Goal: Task Accomplishment & Management: Manage account settings

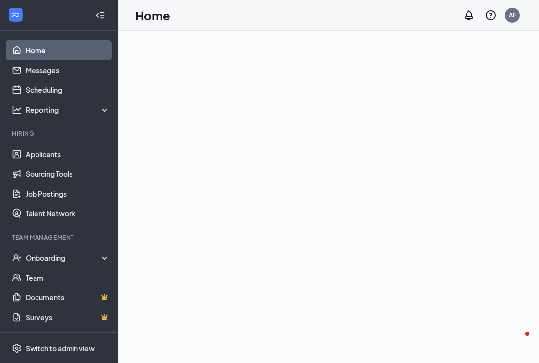
click at [36, 49] on link "Home" at bounding box center [68, 50] width 84 height 20
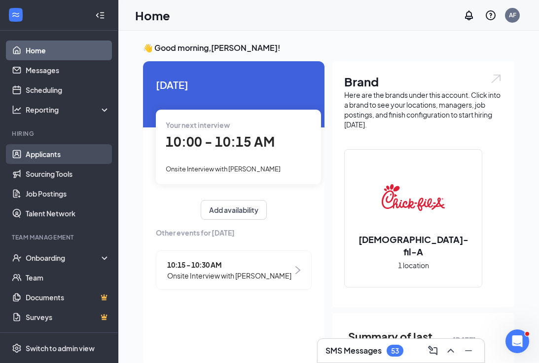
click at [48, 152] on link "Applicants" at bounding box center [68, 154] width 84 height 20
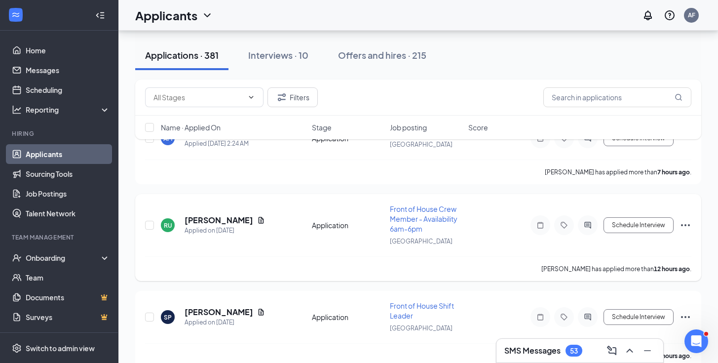
scroll to position [74, 0]
click at [220, 221] on h5 "[PERSON_NAME]" at bounding box center [218, 219] width 69 height 11
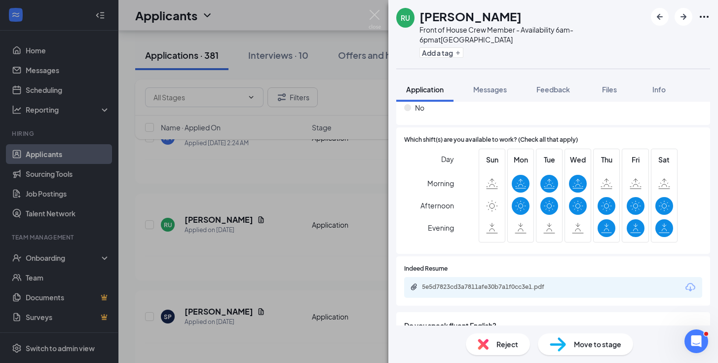
scroll to position [322, 0]
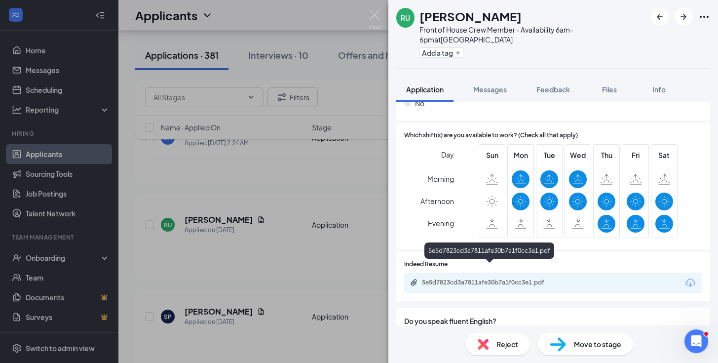
click at [478, 278] on div "5e5d7823cd3a7811afe30b7a1f0cc3e1.pdf" at bounding box center [491, 282] width 138 height 8
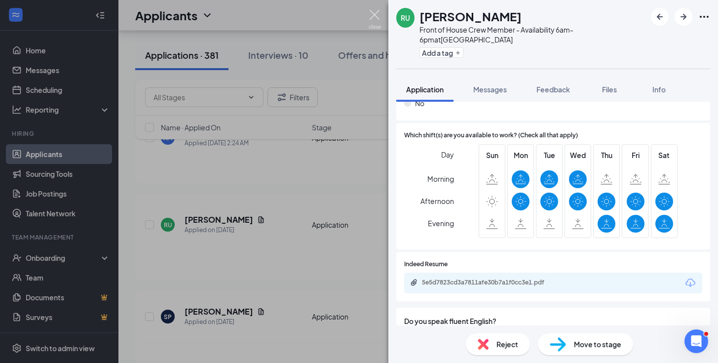
click at [373, 17] on img at bounding box center [374, 19] width 12 height 19
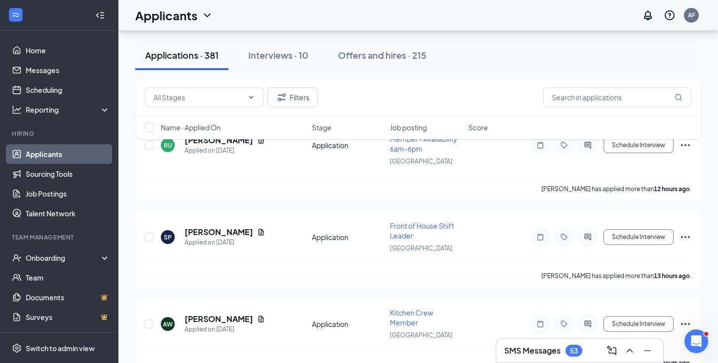
scroll to position [174, 0]
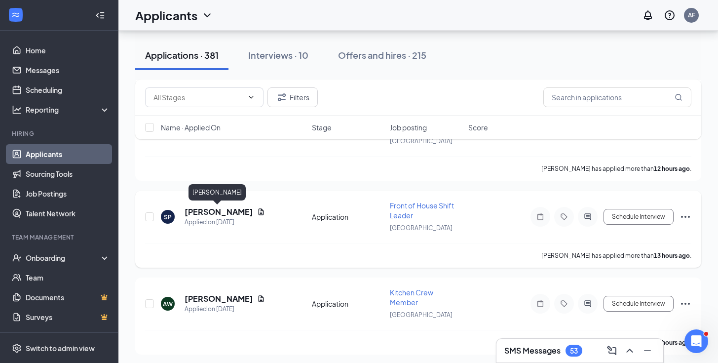
click at [222, 212] on h5 "[PERSON_NAME]" at bounding box center [218, 211] width 69 height 11
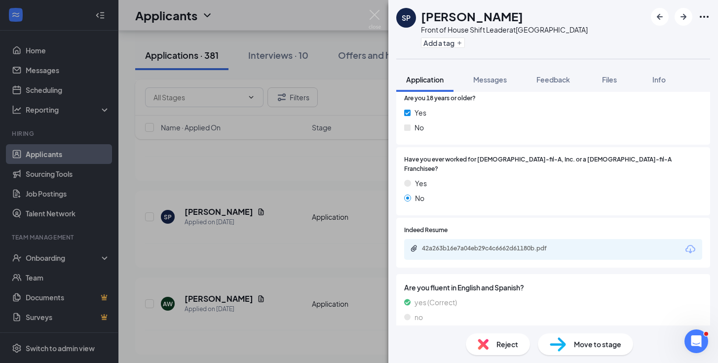
scroll to position [150, 0]
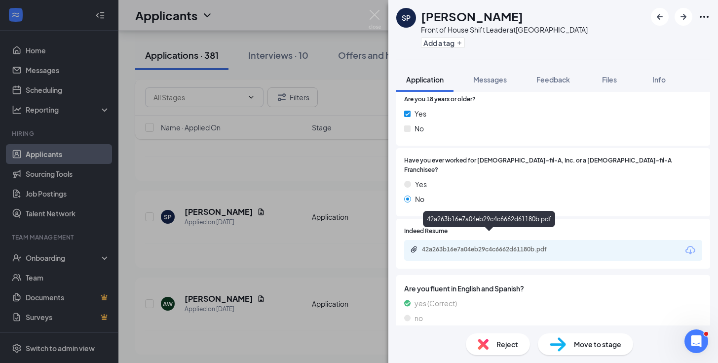
click at [482, 245] on div "42a263b16e7a04eb29c4c6662d61180b.pdf" at bounding box center [491, 249] width 138 height 8
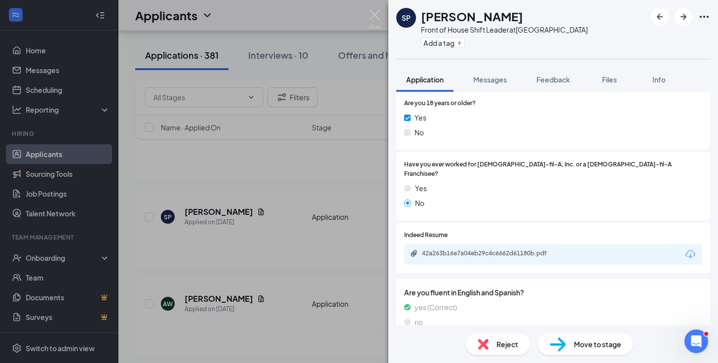
click at [273, 169] on div "SP [PERSON_NAME] Front of House Shift Leader at [GEOGRAPHIC_DATA] Add a tag App…" at bounding box center [359, 181] width 718 height 363
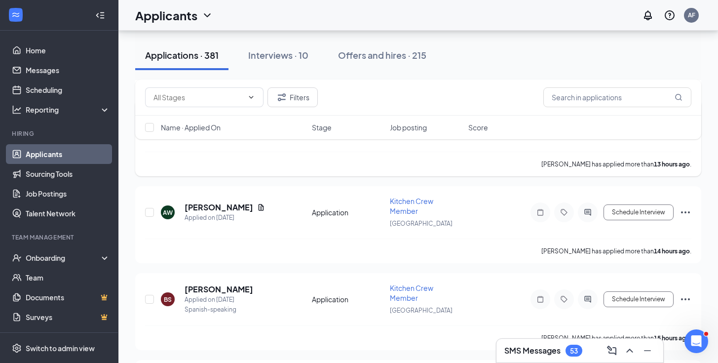
scroll to position [268, 0]
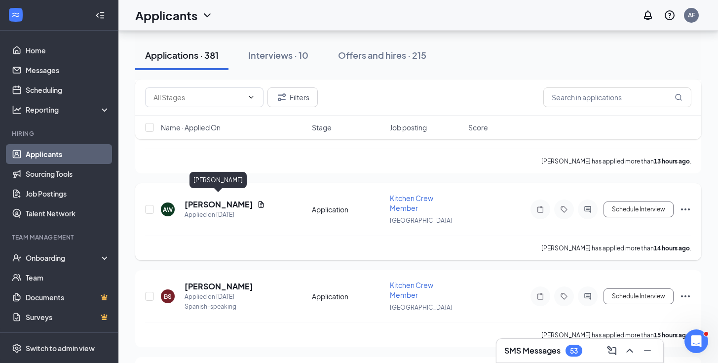
click at [211, 200] on h5 "[PERSON_NAME]" at bounding box center [218, 204] width 69 height 11
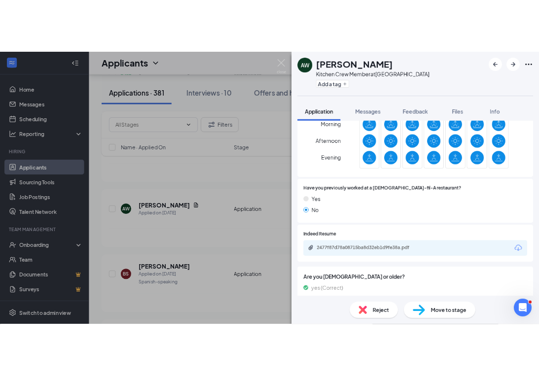
scroll to position [332, 0]
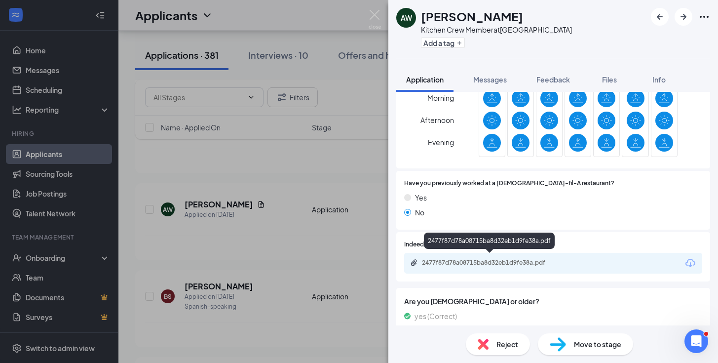
click at [482, 259] on div "2477f87d78a08715ba8d32eb1d9fe38a.pdf" at bounding box center [491, 262] width 138 height 8
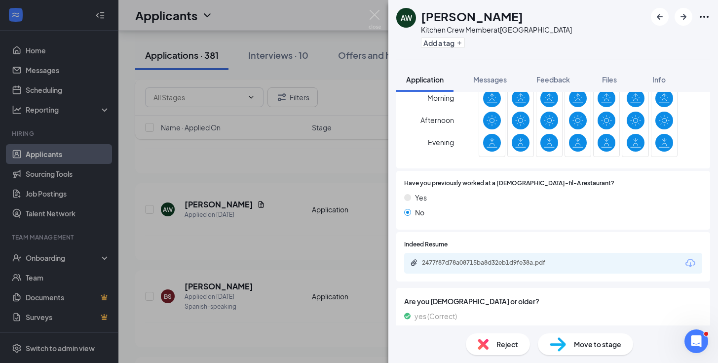
click at [267, 203] on div "AW [PERSON_NAME] Kitchen Crew Member at [GEOGRAPHIC_DATA] Add a tag Application…" at bounding box center [359, 181] width 718 height 363
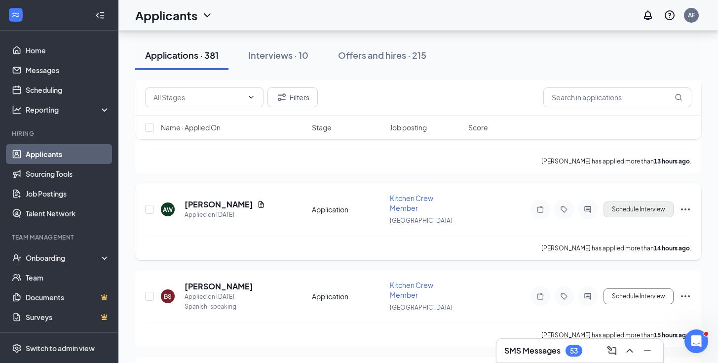
click at [539, 206] on button "Schedule Interview" at bounding box center [638, 209] width 70 height 16
type input "Onsite Interview #1 (next stage)"
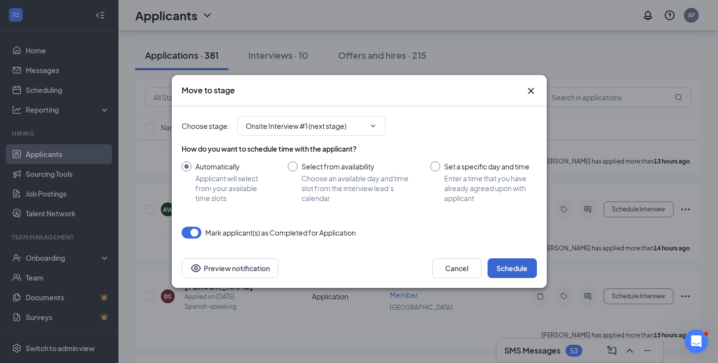
click at [513, 262] on button "Schedule" at bounding box center [511, 268] width 49 height 20
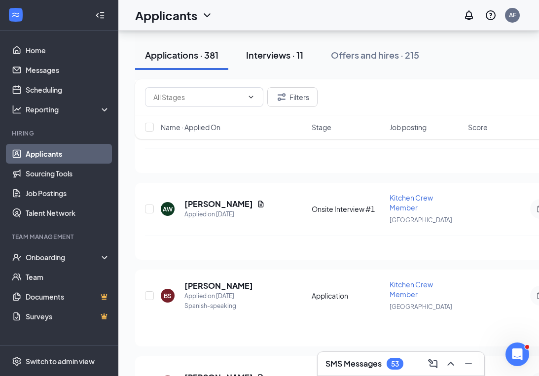
click at [278, 56] on div "Interviews · 11" at bounding box center [274, 55] width 57 height 12
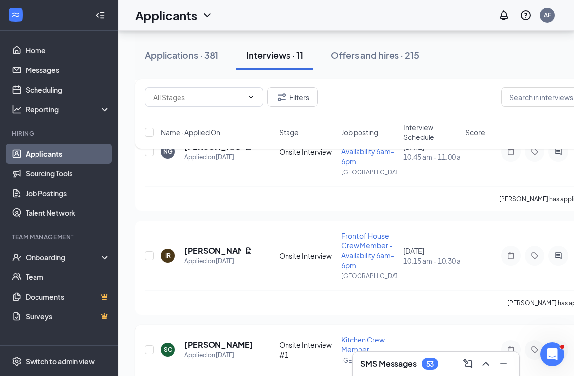
scroll to position [166, 0]
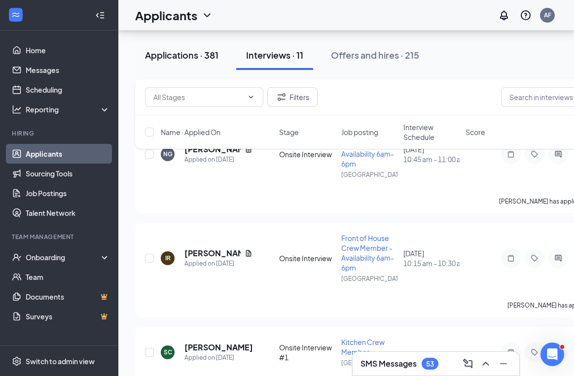
click at [205, 56] on div "Applications · 381" at bounding box center [181, 55] width 73 height 12
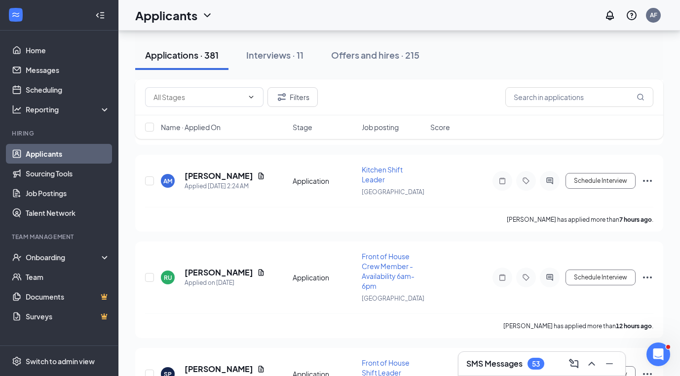
scroll to position [5, 0]
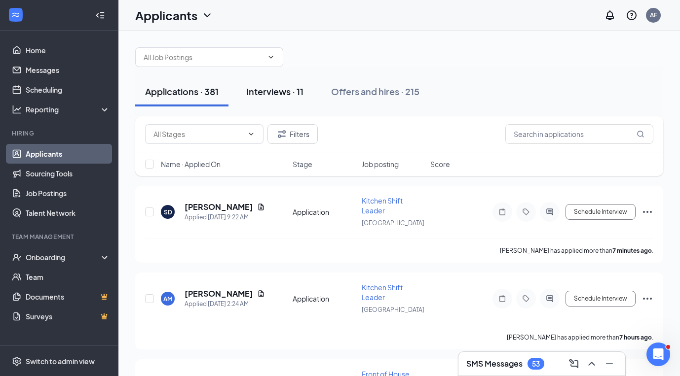
click at [259, 89] on div "Interviews · 11" at bounding box center [274, 91] width 57 height 12
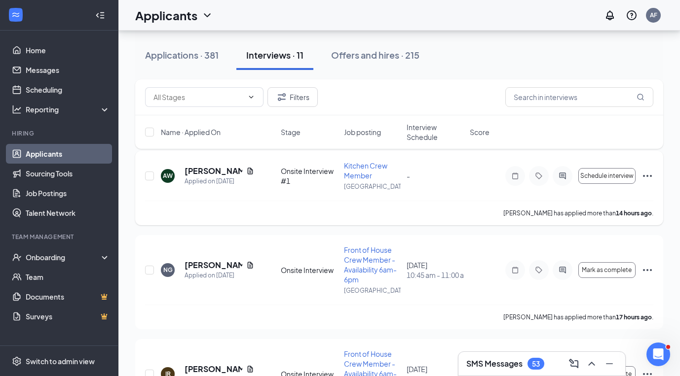
scroll to position [64, 0]
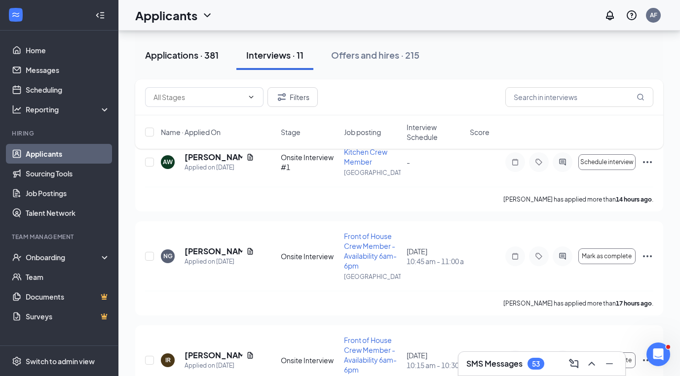
click at [191, 56] on div "Applications · 381" at bounding box center [181, 55] width 73 height 12
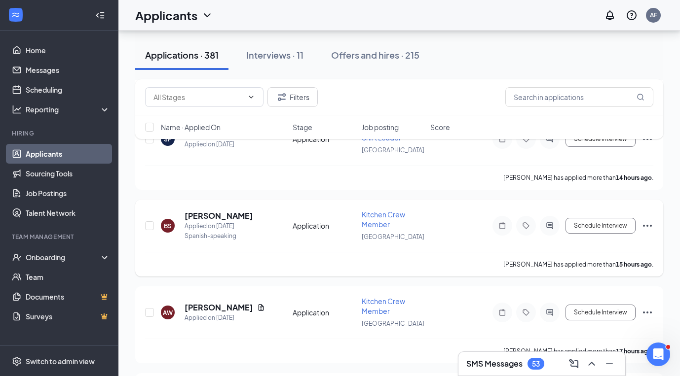
scroll to position [359, 0]
click at [219, 216] on h5 "[PERSON_NAME]" at bounding box center [218, 215] width 69 height 11
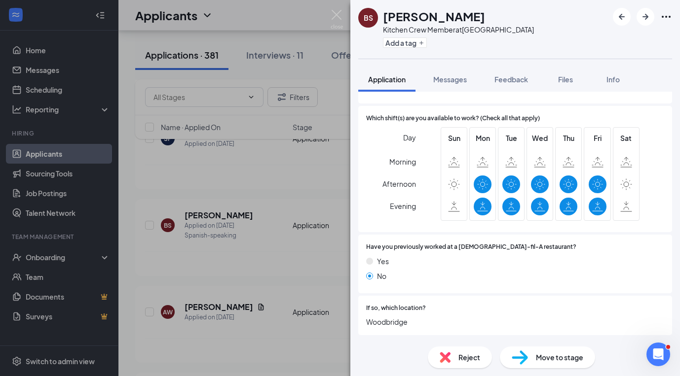
scroll to position [269, 0]
click at [219, 201] on div "BS Bicmari [PERSON_NAME] Kitchen Crew Member at [GEOGRAPHIC_DATA] Add a tag App…" at bounding box center [340, 188] width 680 height 376
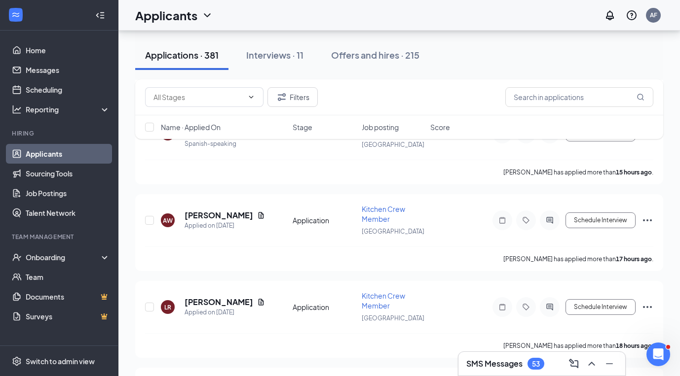
scroll to position [452, 0]
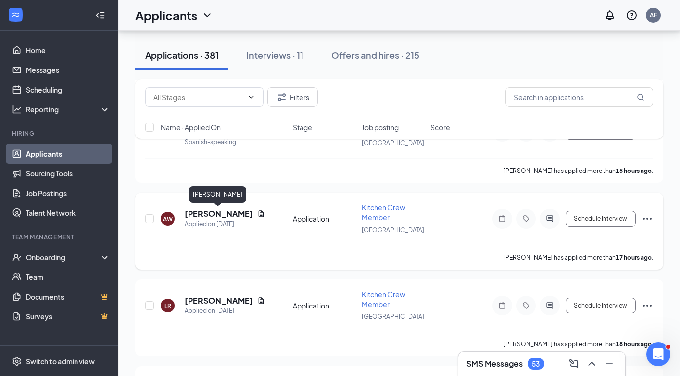
click at [218, 219] on h5 "[PERSON_NAME]" at bounding box center [218, 214] width 69 height 11
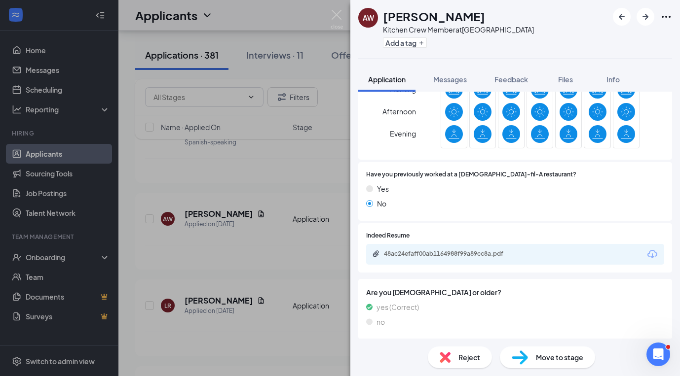
scroll to position [367, 0]
click at [255, 264] on div "AW [PERSON_NAME] Kitchen Crew Member at [GEOGRAPHIC_DATA] Add a tag Application…" at bounding box center [340, 188] width 680 height 376
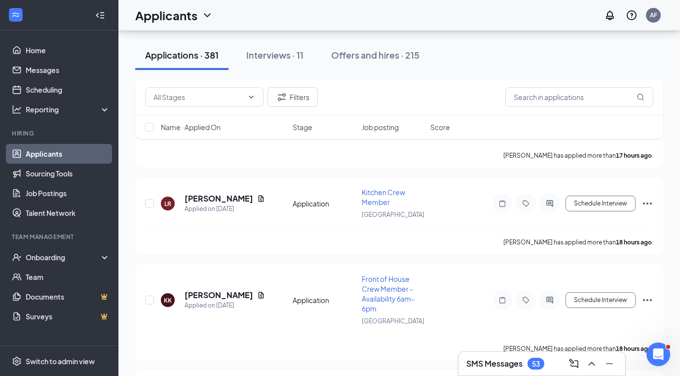
scroll to position [568, 0]
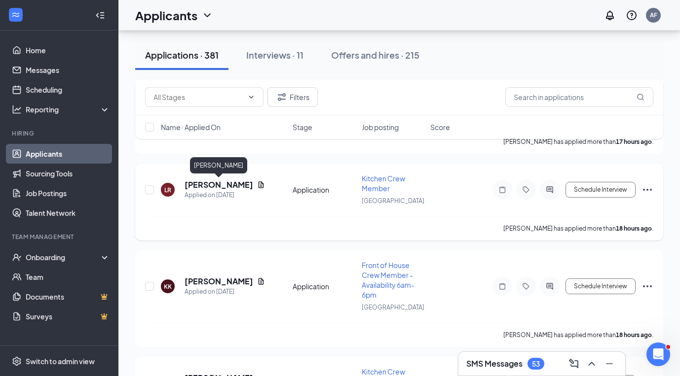
click at [215, 183] on h5 "[PERSON_NAME]" at bounding box center [218, 185] width 69 height 11
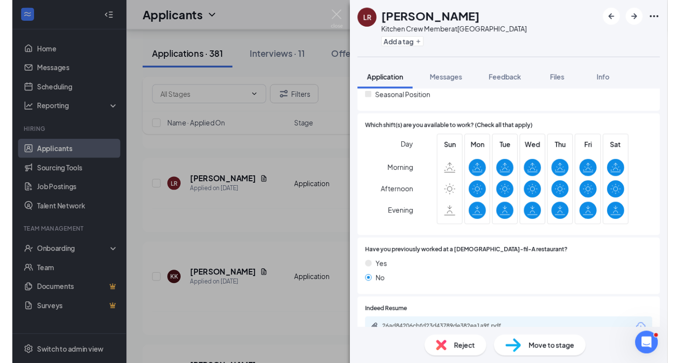
scroll to position [279, 0]
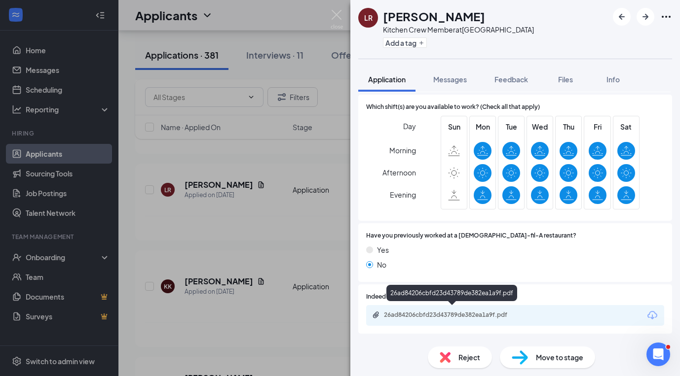
click at [408, 314] on div "26ad84206cbfd23d43789de382ea1a9f.pdf" at bounding box center [453, 315] width 138 height 8
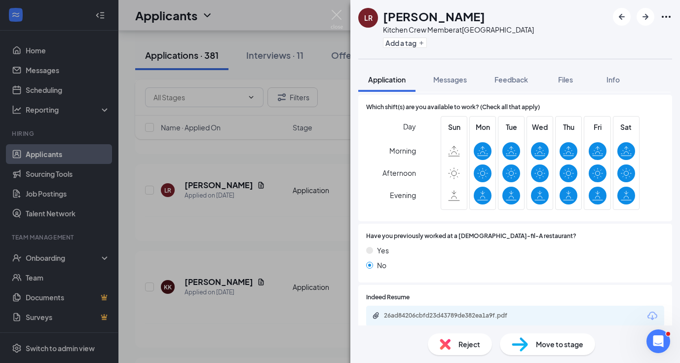
click at [257, 197] on div "LR [PERSON_NAME] Kitchen Crew Member at [GEOGRAPHIC_DATA] Add a tag Application…" at bounding box center [340, 181] width 680 height 363
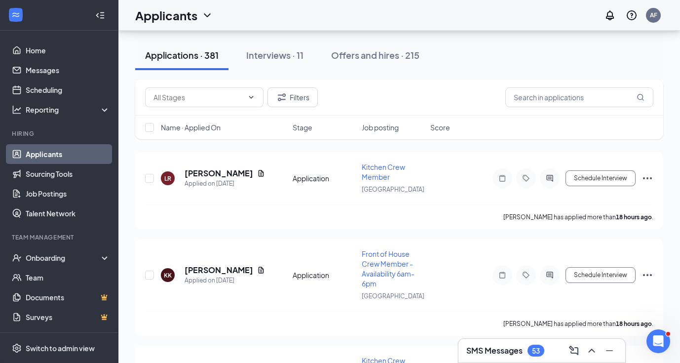
scroll to position [636, 0]
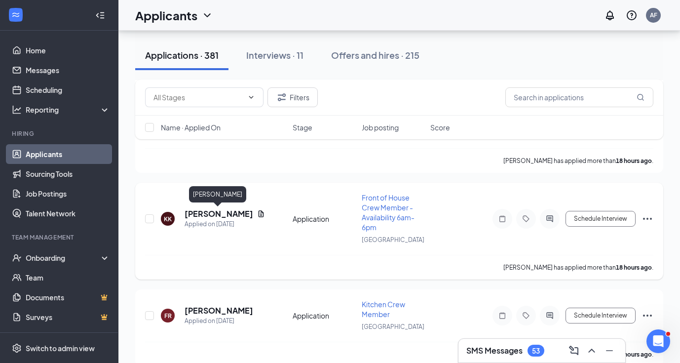
click at [211, 214] on h5 "[PERSON_NAME]" at bounding box center [218, 213] width 69 height 11
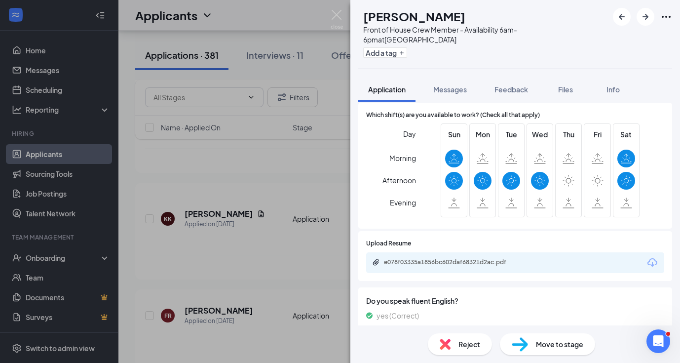
scroll to position [385, 0]
click at [253, 257] on div "KK [PERSON_NAME] Front of House Crew Member - Availability 6am-6pm at [GEOGRAPH…" at bounding box center [340, 181] width 680 height 363
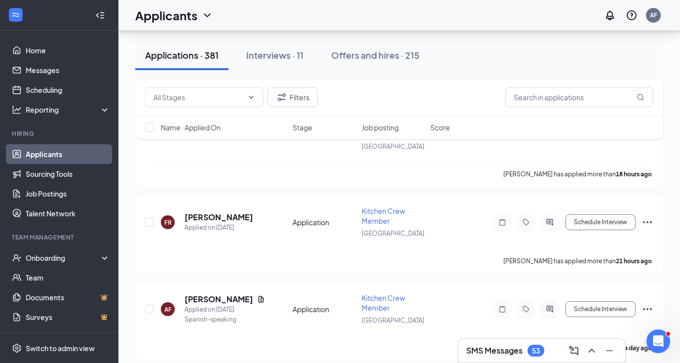
scroll to position [763, 0]
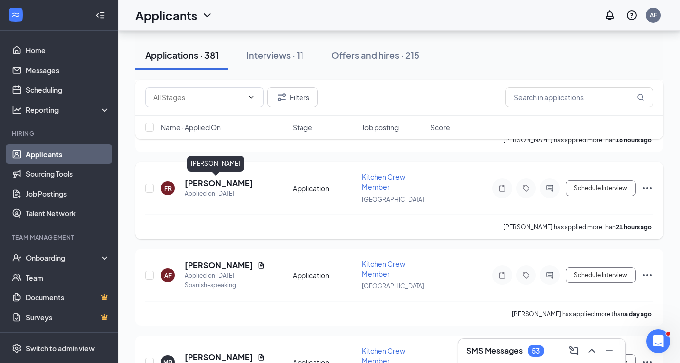
click at [216, 179] on h5 "[PERSON_NAME]" at bounding box center [218, 183] width 69 height 11
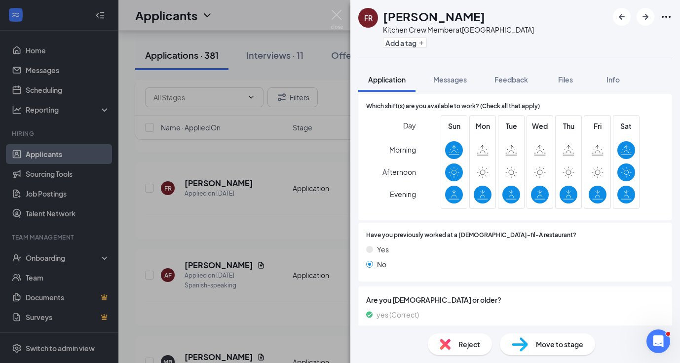
scroll to position [281, 0]
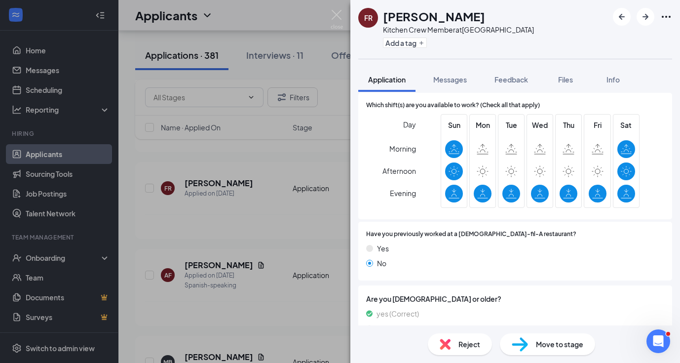
click at [240, 234] on div "FR [PERSON_NAME] Kitchen Crew Member at [GEOGRAPHIC_DATA] Add a tag Application…" at bounding box center [340, 181] width 680 height 363
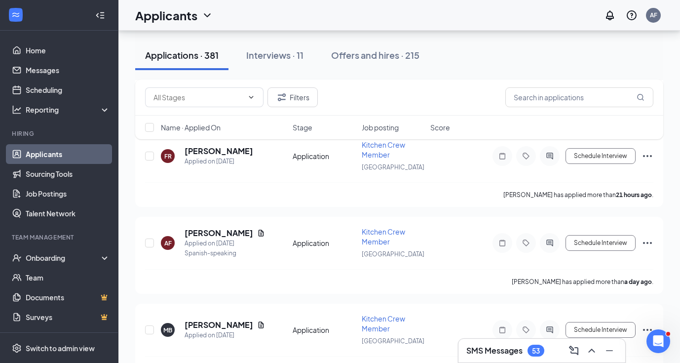
scroll to position [849, 0]
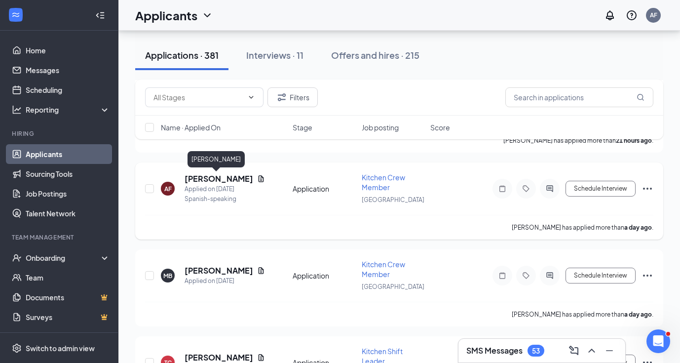
click at [216, 176] on h5 "[PERSON_NAME]" at bounding box center [218, 178] width 69 height 11
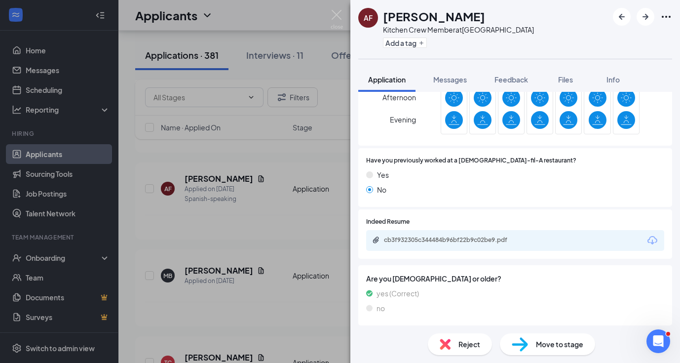
scroll to position [354, 0]
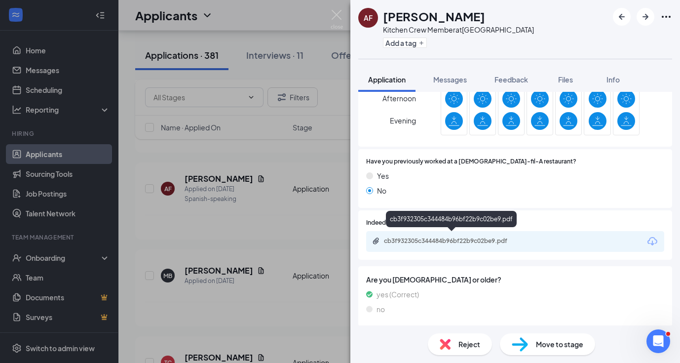
click at [468, 237] on div "cb3f932305c344484b96bf22b9c02be9.pdf" at bounding box center [453, 241] width 138 height 8
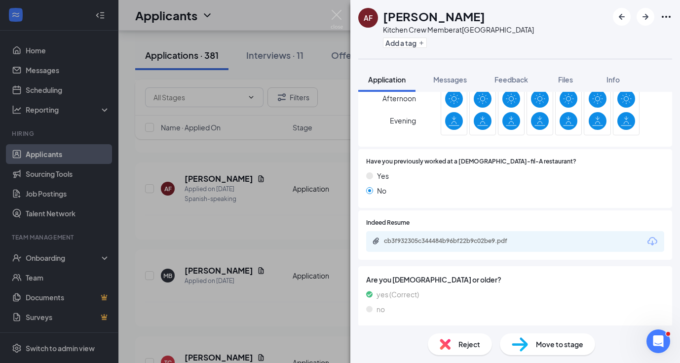
click at [539, 342] on span "Move to stage" at bounding box center [559, 343] width 47 height 11
type input "Onsite Interview #1 (next stage)"
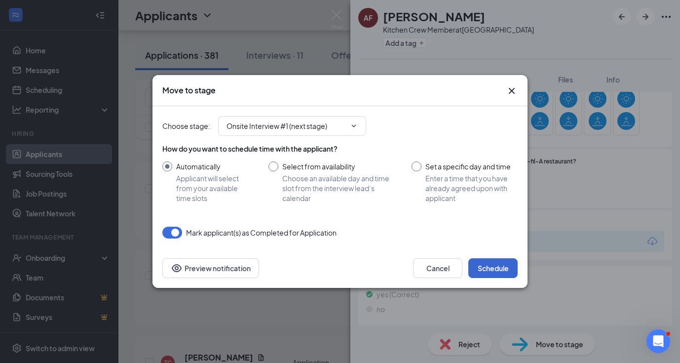
click at [492, 269] on button "Schedule" at bounding box center [492, 268] width 49 height 20
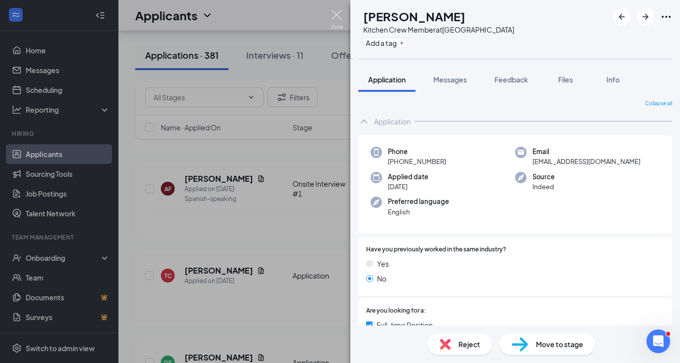
click at [335, 15] on img at bounding box center [336, 19] width 12 height 19
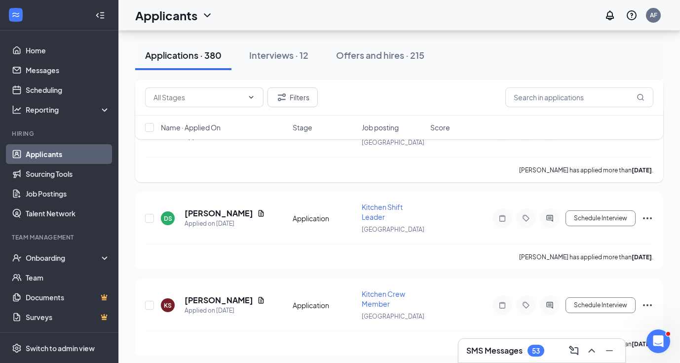
scroll to position [996, 0]
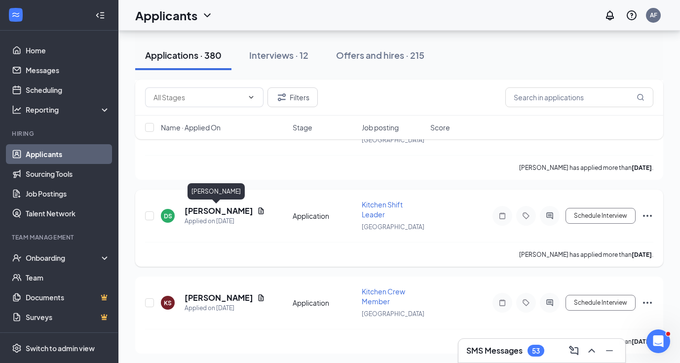
click at [221, 211] on h5 "[PERSON_NAME]" at bounding box center [218, 210] width 69 height 11
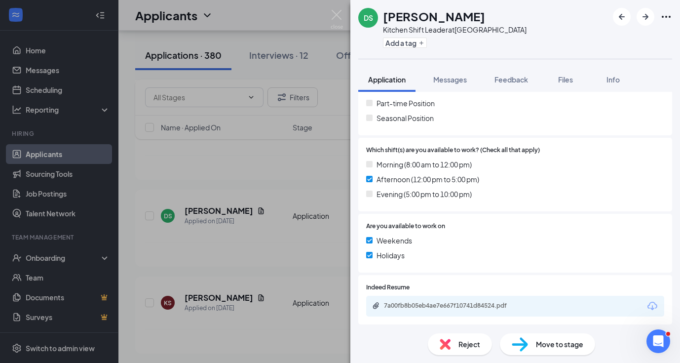
scroll to position [263, 0]
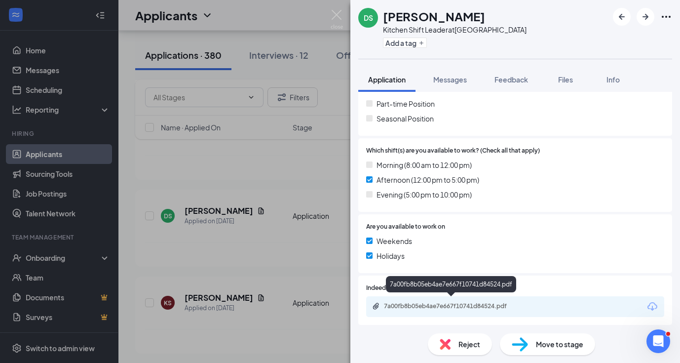
click at [451, 303] on div "7a00fb8b05eb4ae7e667f10741d84524.pdf" at bounding box center [453, 306] width 138 height 8
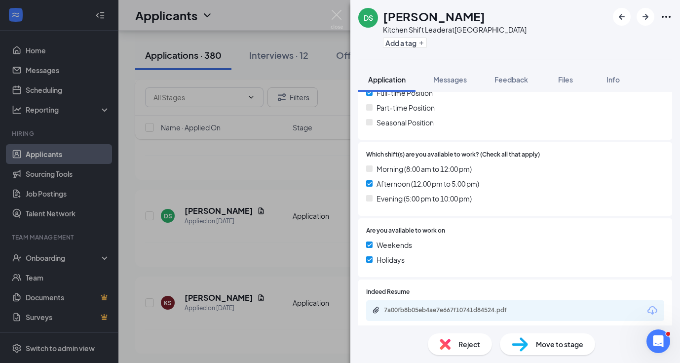
click at [253, 156] on div "DS [PERSON_NAME] Kitchen Shift Leader at [GEOGRAPHIC_DATA] Add a tag Applicatio…" at bounding box center [340, 181] width 680 height 363
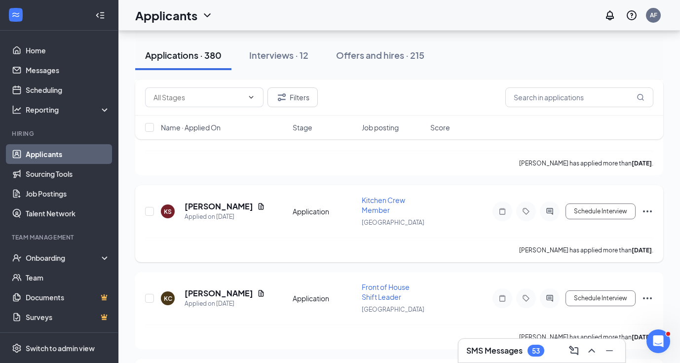
scroll to position [1093, 0]
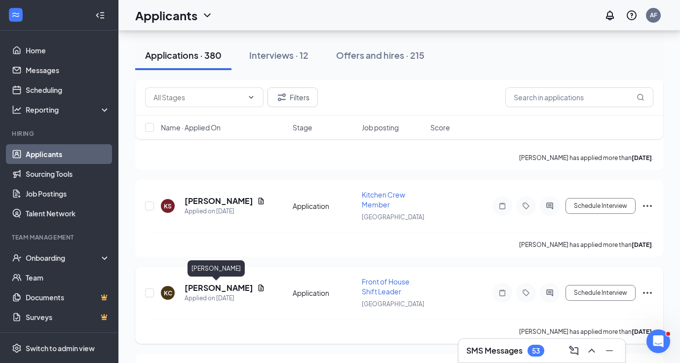
click at [216, 285] on h5 "[PERSON_NAME]" at bounding box center [218, 287] width 69 height 11
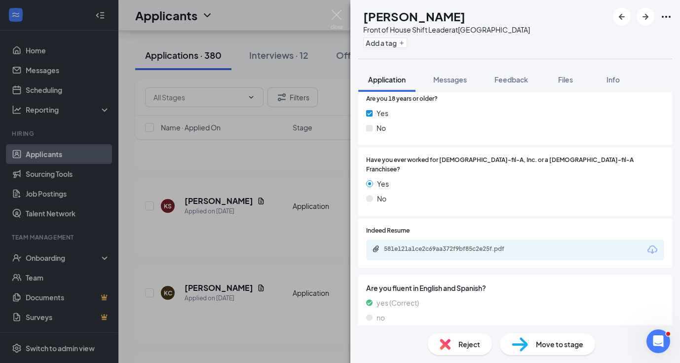
scroll to position [178, 0]
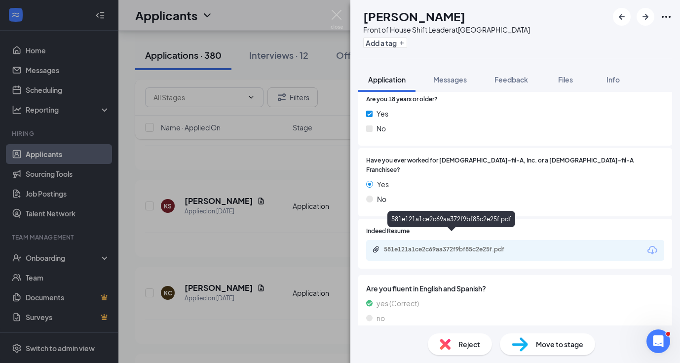
click at [462, 245] on div "581e121a1ce2c69aa372f9bf85c2e25f.pdf" at bounding box center [453, 249] width 138 height 8
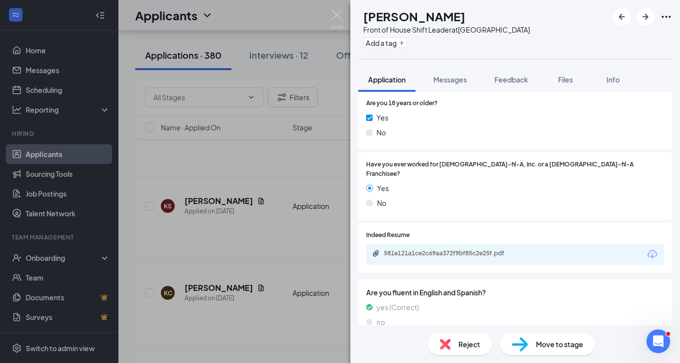
click at [539, 339] on span "Move to stage" at bounding box center [559, 343] width 47 height 11
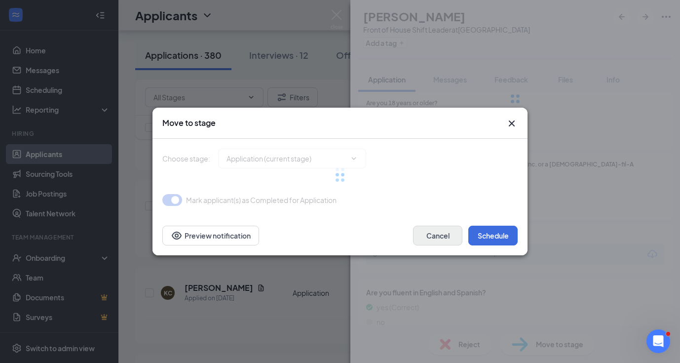
type input "Onsite Interview (next stage)"
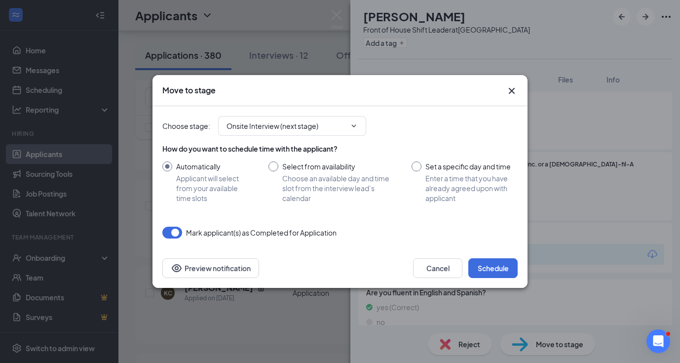
click at [490, 227] on div "Mark applicant(s) as Completed for Application" at bounding box center [339, 232] width 355 height 12
click at [492, 266] on button "Schedule" at bounding box center [492, 268] width 49 height 20
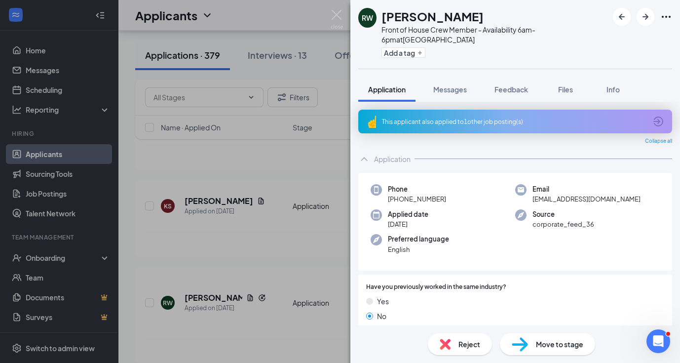
click at [255, 200] on div "RW [PERSON_NAME] Front of House Crew Member - Availability 6am-6pm at [GEOGRAPH…" at bounding box center [340, 181] width 680 height 363
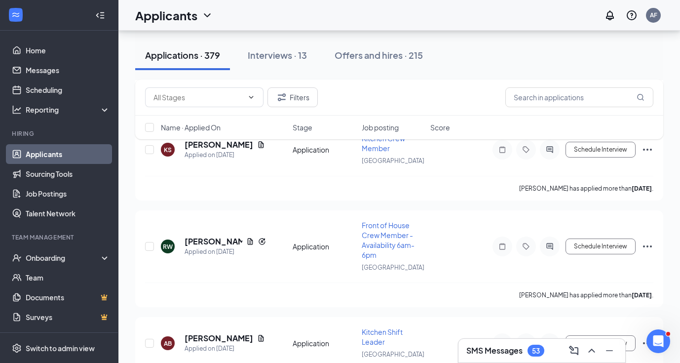
scroll to position [1161, 0]
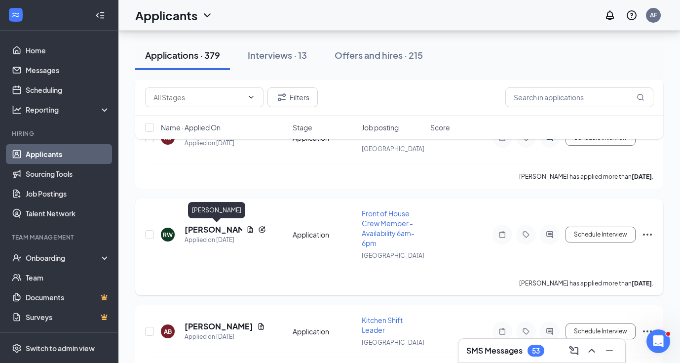
click at [201, 228] on h5 "[PERSON_NAME]" at bounding box center [213, 229] width 58 height 11
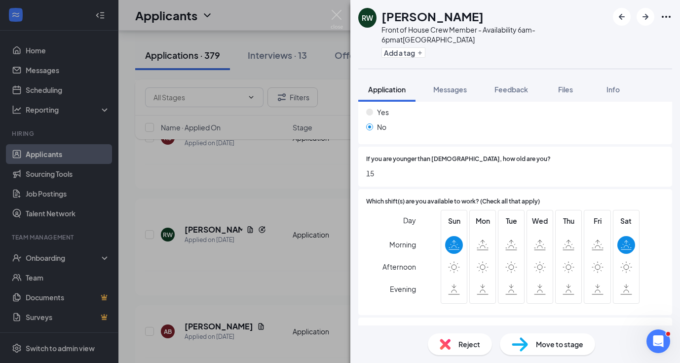
scroll to position [328, 0]
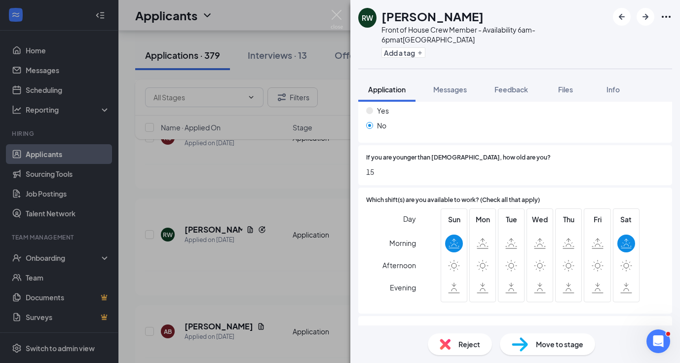
click at [282, 242] on div "RW [PERSON_NAME] Front of House Crew Member - Availability 6am-6pm at [GEOGRAPH…" at bounding box center [340, 181] width 680 height 363
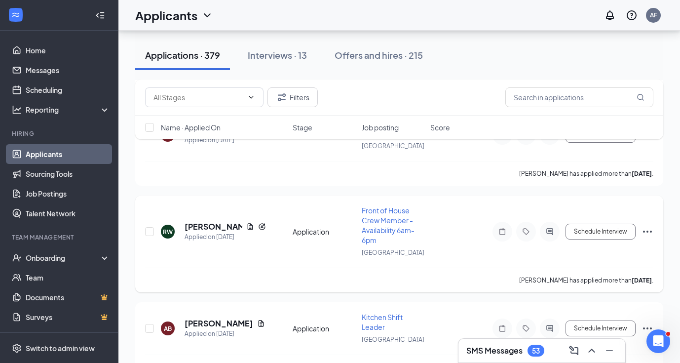
scroll to position [1165, 0]
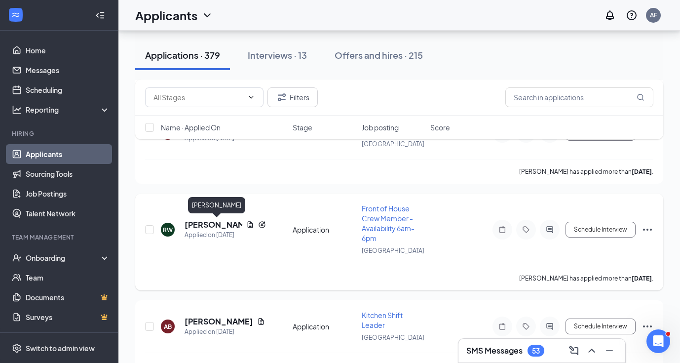
click at [207, 227] on h5 "[PERSON_NAME]" at bounding box center [213, 224] width 58 height 11
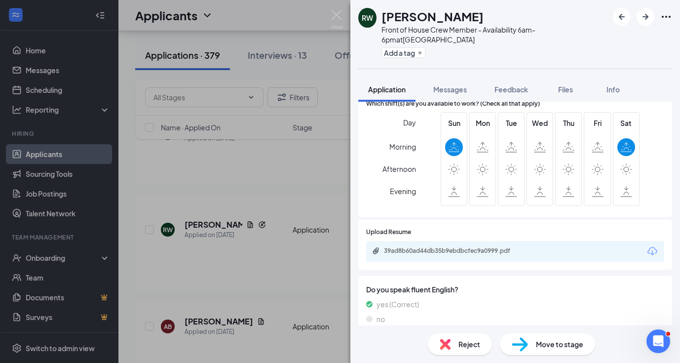
scroll to position [423, 0]
click at [456, 348] on div "Reject" at bounding box center [460, 344] width 64 height 22
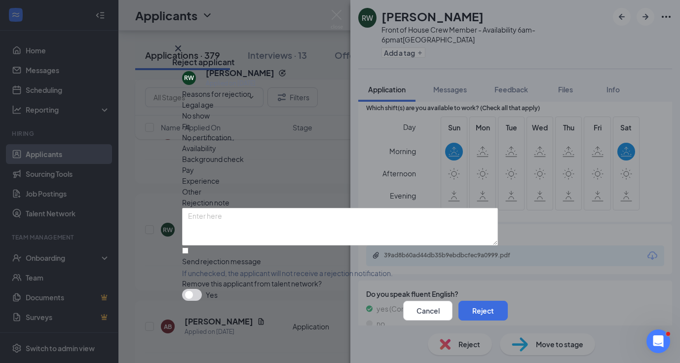
click at [216, 143] on span "Availability" at bounding box center [199, 148] width 34 height 11
click at [475, 314] on button "Reject" at bounding box center [482, 310] width 49 height 20
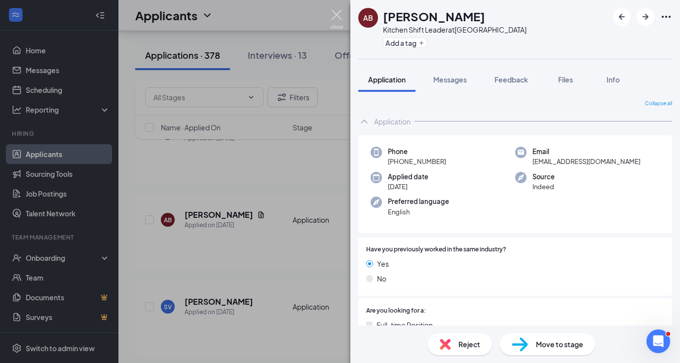
click at [337, 18] on img at bounding box center [336, 19] width 12 height 19
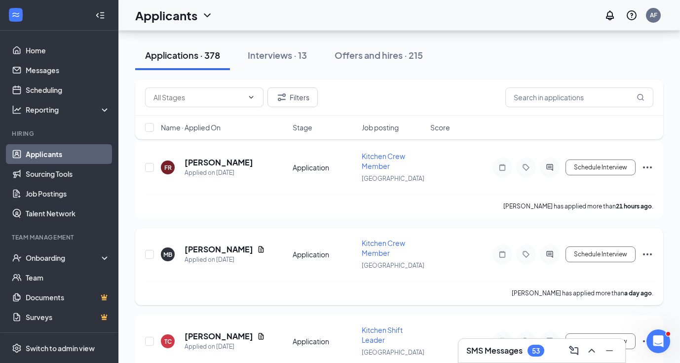
scroll to position [781, 0]
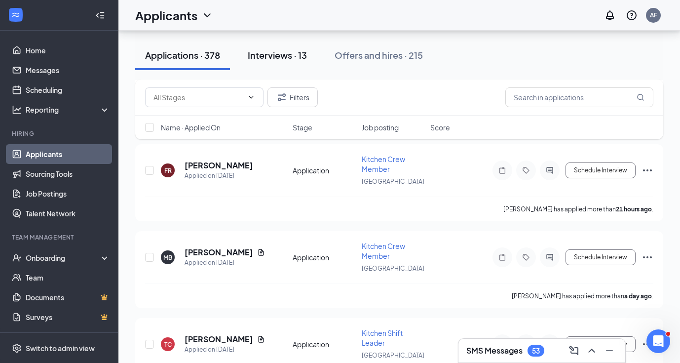
click at [290, 58] on div "Interviews · 13" at bounding box center [277, 55] width 59 height 12
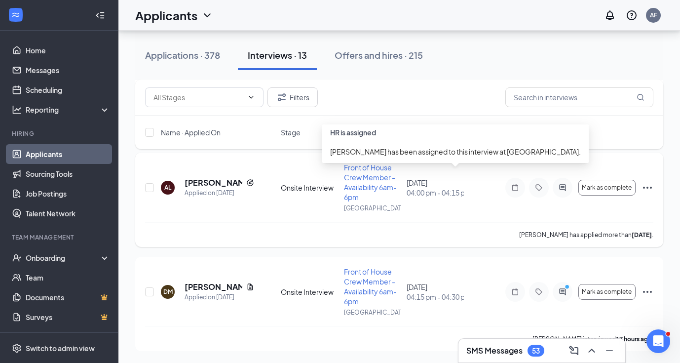
scroll to position [1075, 0]
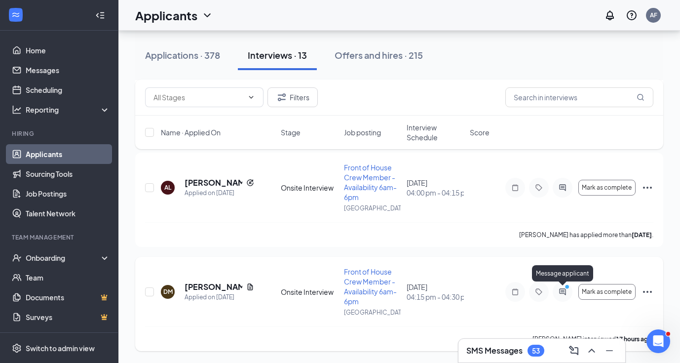
click at [539, 288] on circle "PrimaryDot" at bounding box center [566, 286] width 4 height 4
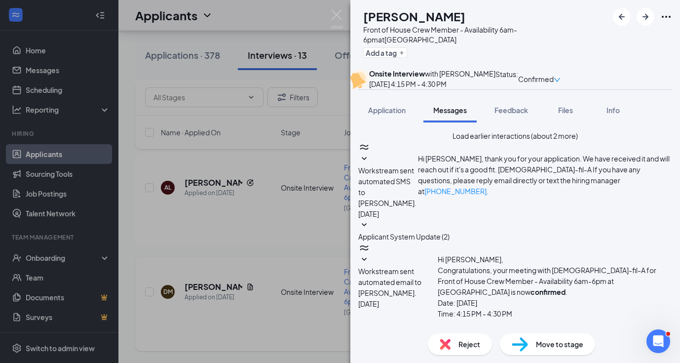
scroll to position [365, 0]
click at [337, 18] on img at bounding box center [336, 19] width 12 height 19
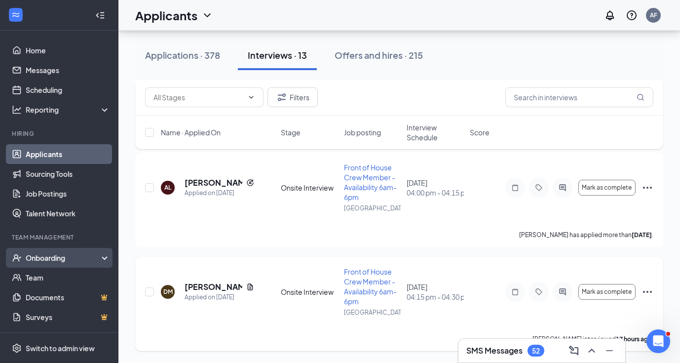
click at [49, 267] on div "Onboarding" at bounding box center [59, 258] width 118 height 20
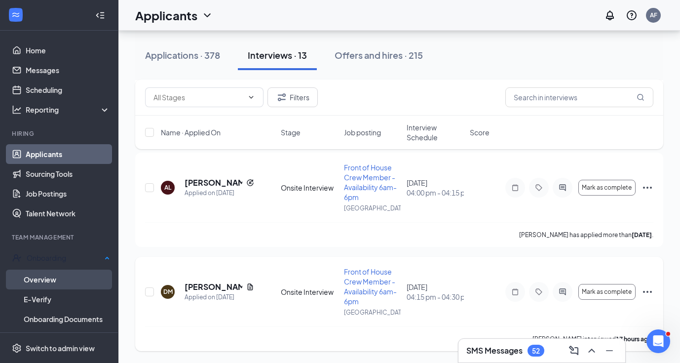
click at [47, 282] on link "Overview" at bounding box center [67, 279] width 86 height 20
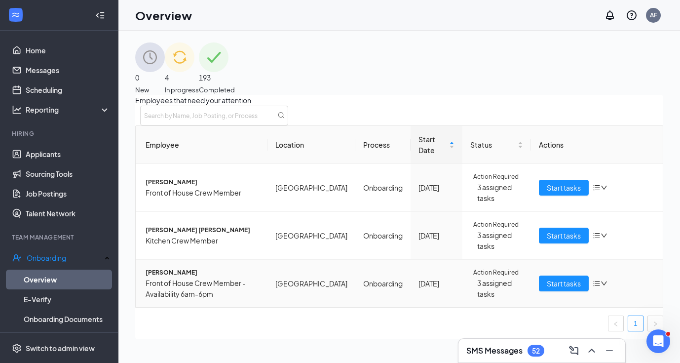
click at [539, 280] on icon "down" at bounding box center [603, 283] width 7 height 7
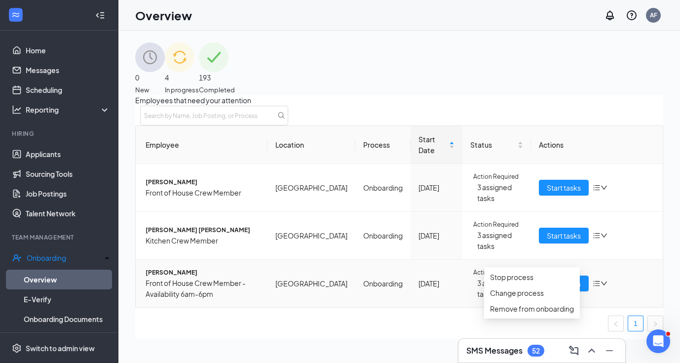
click at [539, 280] on icon "down" at bounding box center [603, 283] width 7 height 7
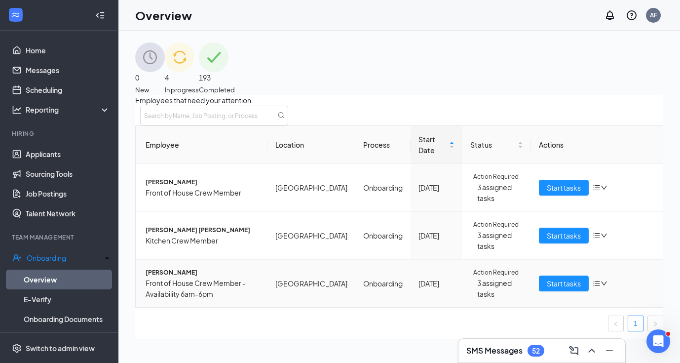
click at [182, 267] on span "[PERSON_NAME]" at bounding box center [203, 272] width 114 height 10
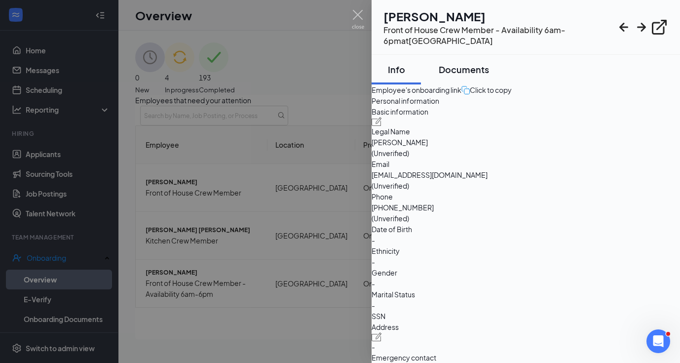
click at [478, 69] on div "Documents" at bounding box center [463, 69] width 50 height 12
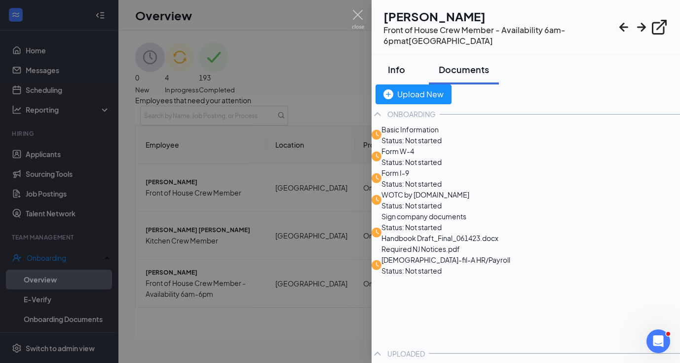
click at [401, 61] on button "Info" at bounding box center [395, 70] width 49 height 30
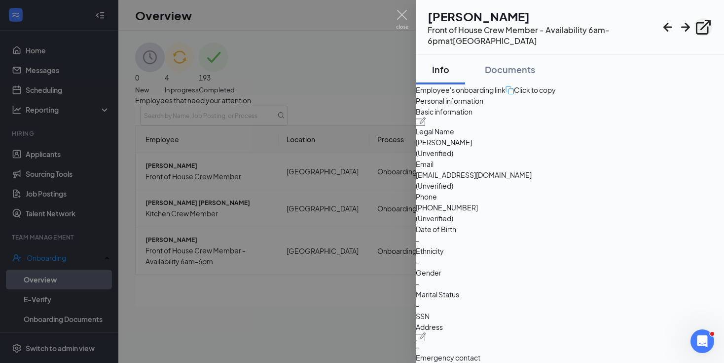
click at [539, 30] on icon "ExternalLink" at bounding box center [703, 27] width 15 height 15
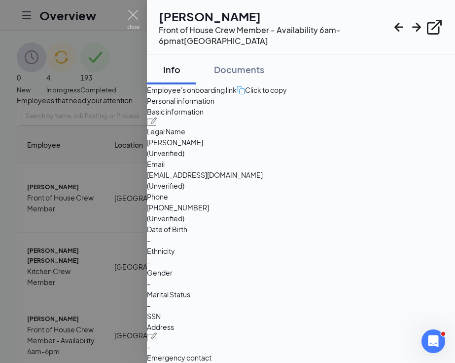
click at [100, 42] on div at bounding box center [227, 181] width 455 height 363
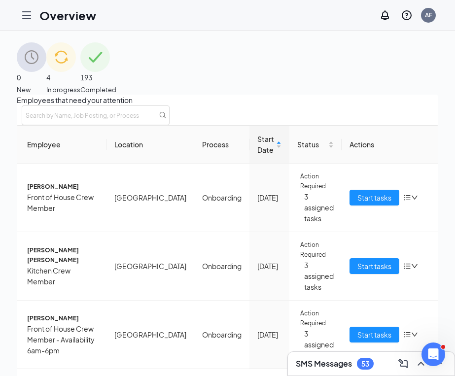
click at [24, 16] on icon "Hamburger" at bounding box center [27, 15] width 12 height 12
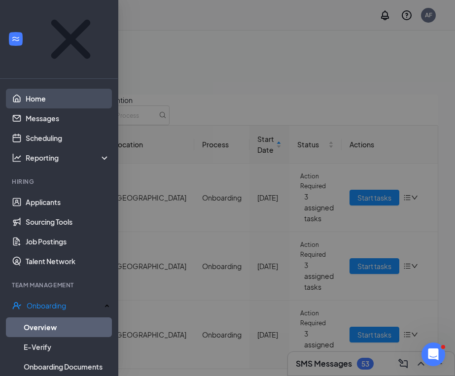
click at [41, 89] on link "Home" at bounding box center [68, 99] width 84 height 20
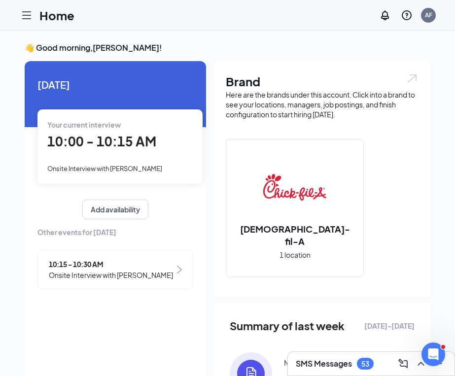
drag, startPoint x: 264, startPoint y: 39, endPoint x: 22, endPoint y: 21, distance: 242.9
click at [22, 21] on div at bounding box center [27, 15] width 20 height 20
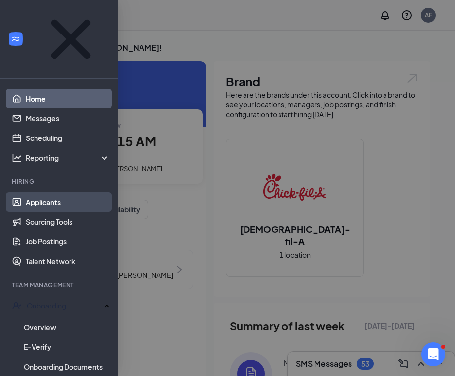
click at [40, 192] on link "Applicants" at bounding box center [68, 202] width 84 height 20
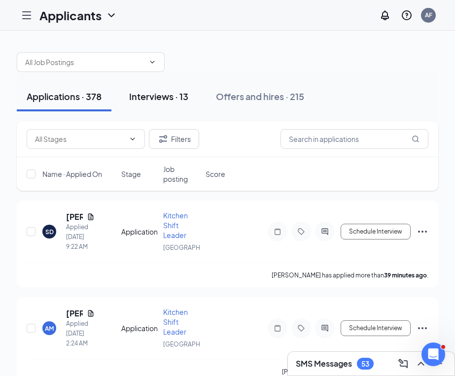
click at [154, 101] on div "Interviews · 13" at bounding box center [158, 96] width 59 height 12
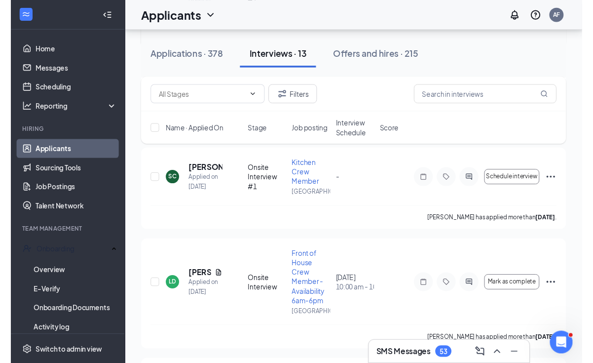
scroll to position [590, 0]
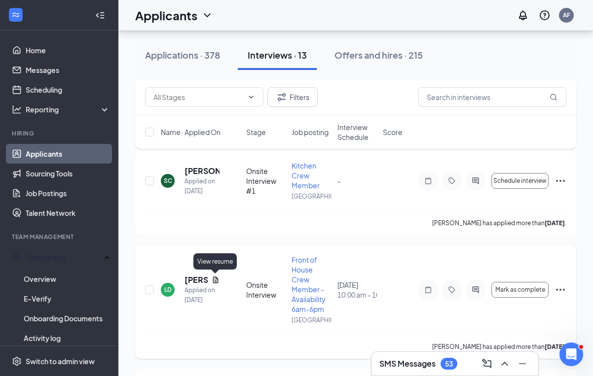
click at [217, 280] on icon "Document" at bounding box center [215, 280] width 5 height 6
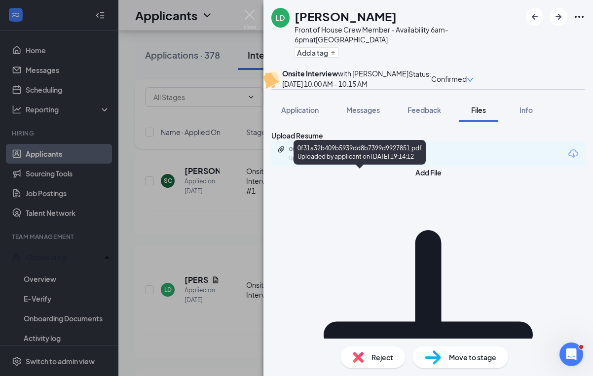
click at [342, 153] on div "0f31a32b409b5939dd8b7399d9927851.pdf" at bounding box center [358, 150] width 138 height 8
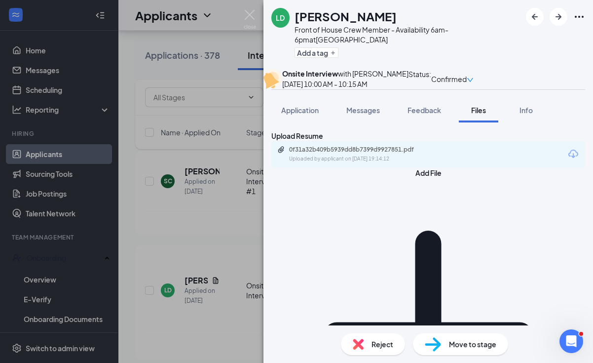
click at [539, 18] on icon "Ellipses" at bounding box center [579, 17] width 12 height 12
click at [249, 18] on img at bounding box center [250, 19] width 12 height 19
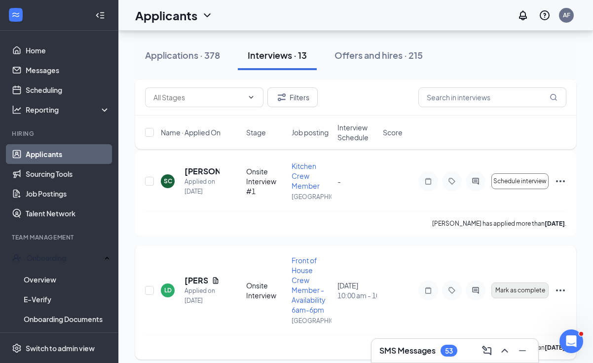
click at [519, 289] on span "Mark as complete" at bounding box center [520, 290] width 50 height 7
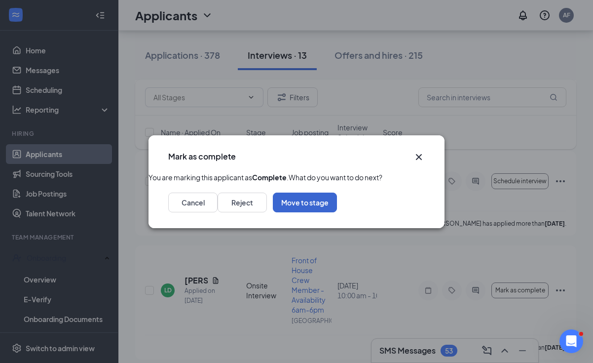
click at [337, 212] on button "Move to stage" at bounding box center [305, 202] width 64 height 20
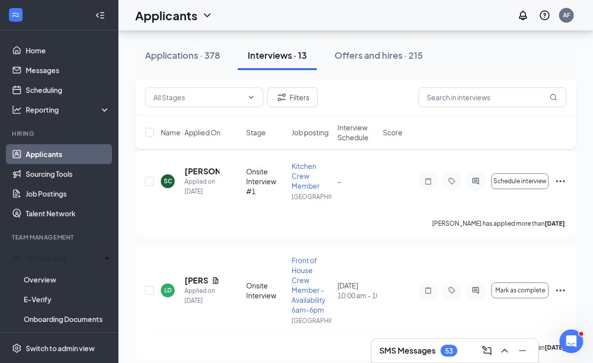
type input "Hiring Complete (final stage)"
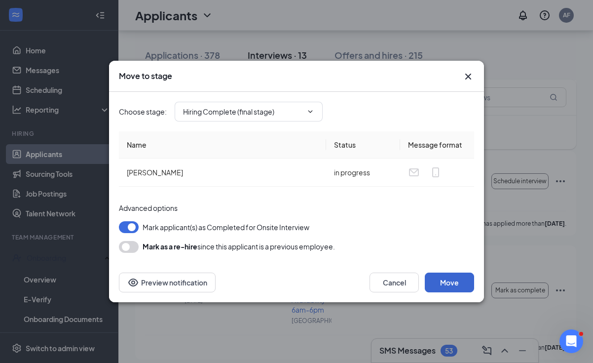
click at [451, 280] on button "Move" at bounding box center [449, 282] width 49 height 20
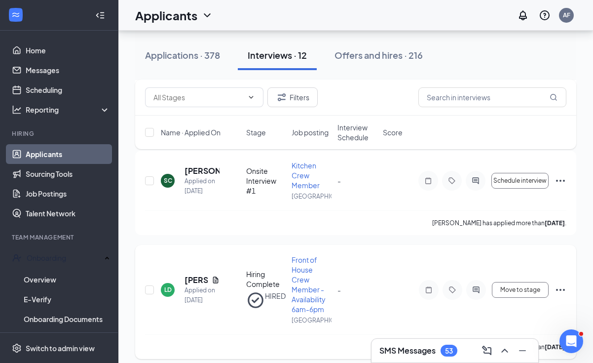
scroll to position [700, 0]
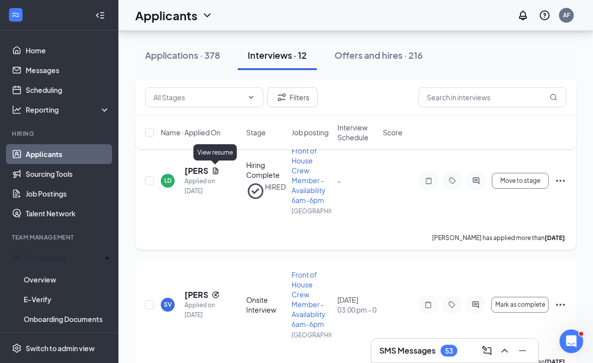
click at [196, 167] on h5 "[PERSON_NAME]" at bounding box center [195, 170] width 23 height 11
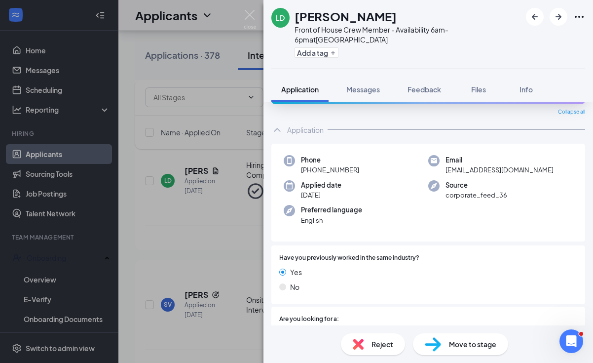
scroll to position [52, 0]
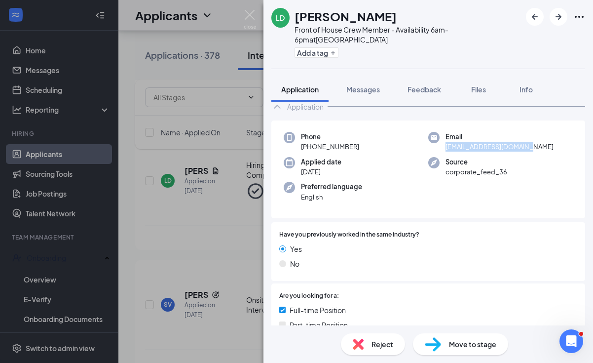
drag, startPoint x: 528, startPoint y: 137, endPoint x: 440, endPoint y: 137, distance: 87.8
click at [440, 137] on div "Email [EMAIL_ADDRESS][DOMAIN_NAME]" at bounding box center [500, 142] width 145 height 20
copy span "[EMAIL_ADDRESS][DOMAIN_NAME]"
click at [50, 254] on div "LD [PERSON_NAME] Front of House Crew Member - Availability 6am-6pm at [GEOGRAPH…" at bounding box center [296, 181] width 593 height 363
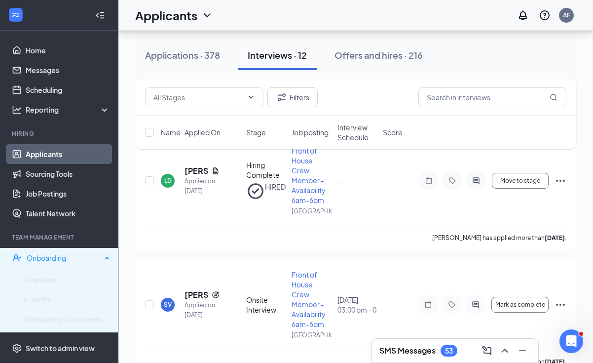
click at [43, 258] on div "Onboarding" at bounding box center [64, 258] width 75 height 10
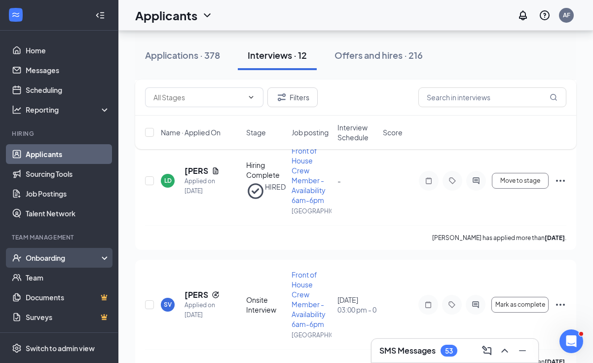
click at [40, 258] on div "Onboarding" at bounding box center [64, 258] width 76 height 10
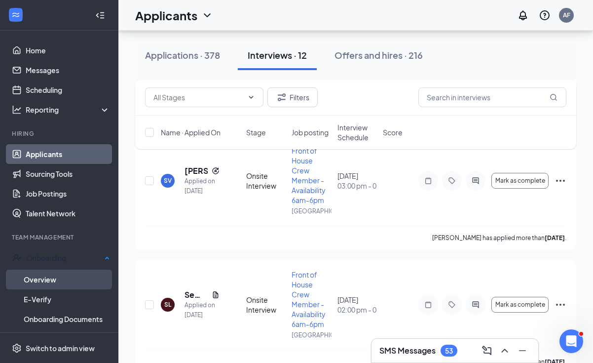
click at [44, 278] on link "Overview" at bounding box center [67, 279] width 86 height 20
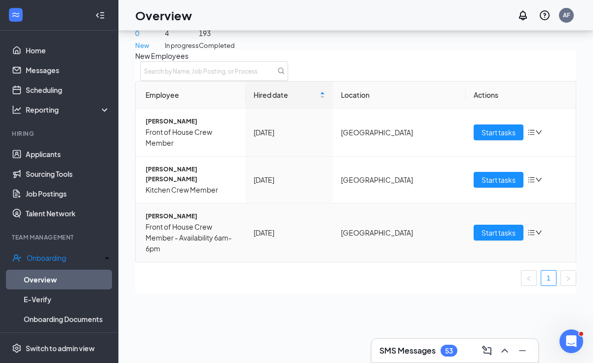
scroll to position [44, 0]
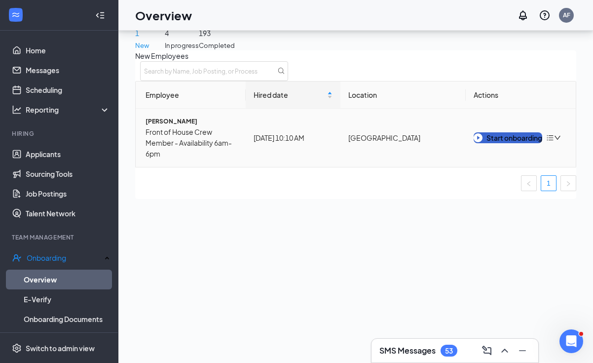
click at [510, 143] on div "Start onboarding" at bounding box center [507, 137] width 69 height 11
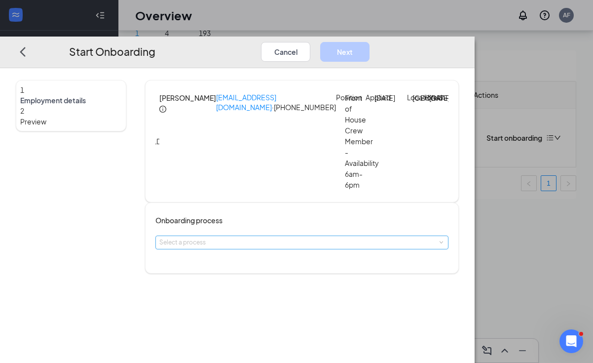
click at [301, 237] on div "Select a process" at bounding box center [299, 242] width 281 height 10
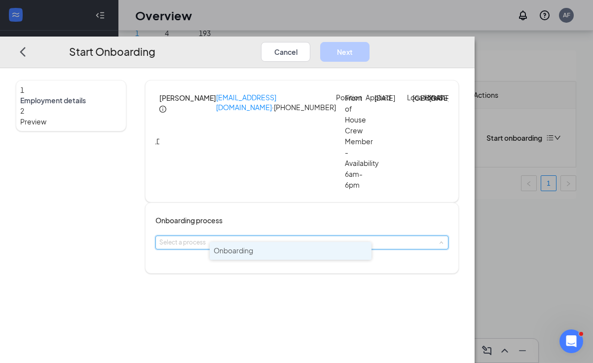
click at [287, 250] on li "Onboarding" at bounding box center [291, 251] width 162 height 18
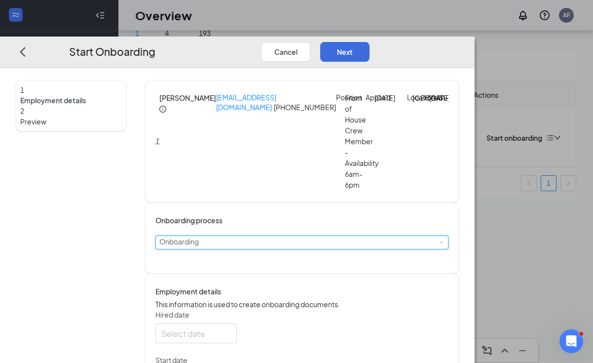
type input "[DATE]"
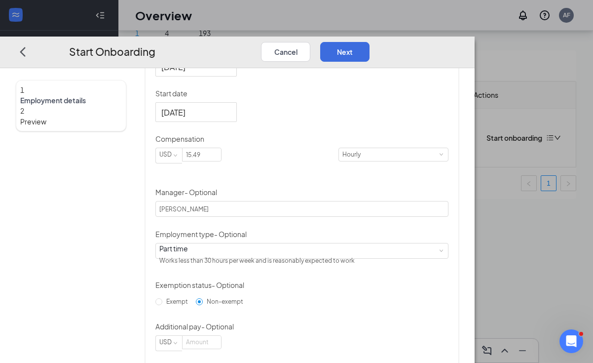
scroll to position [277, 0]
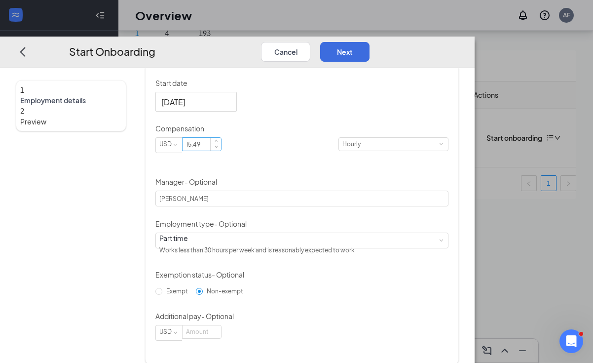
click at [221, 148] on input "15.49" at bounding box center [201, 144] width 38 height 13
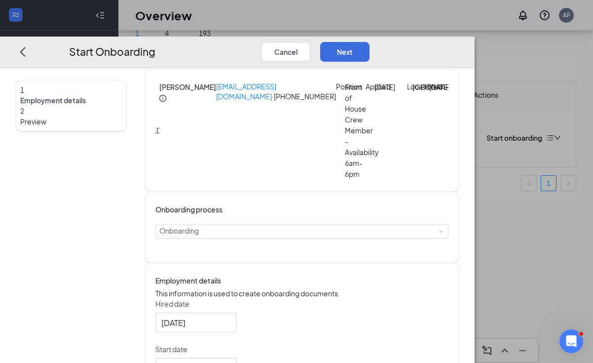
scroll to position [10, 0]
click at [310, 41] on button "Cancel" at bounding box center [285, 51] width 49 height 20
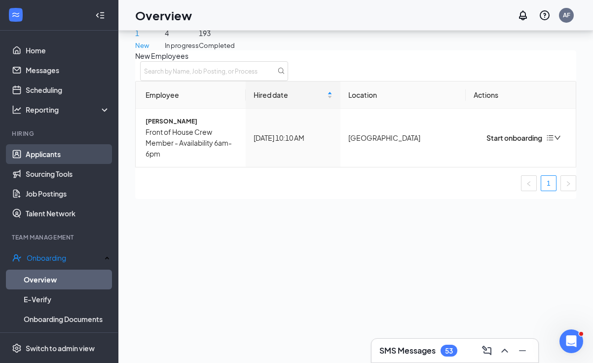
click at [42, 159] on link "Applicants" at bounding box center [68, 154] width 84 height 20
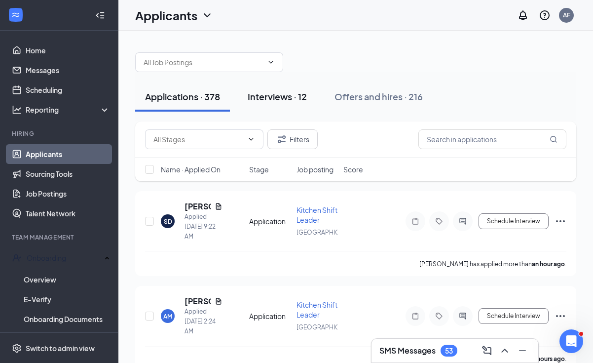
click at [295, 98] on div "Interviews · 12" at bounding box center [277, 96] width 59 height 12
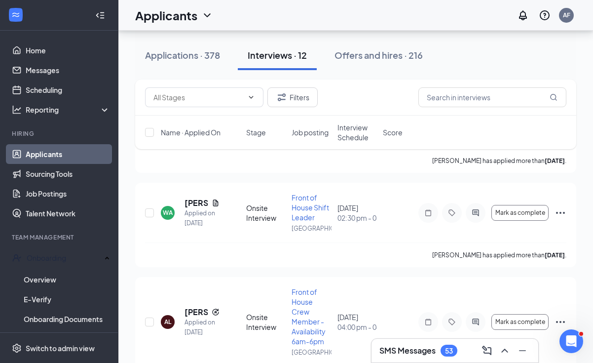
scroll to position [869, 0]
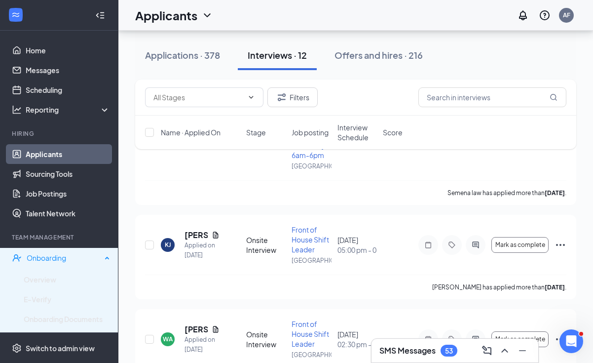
click at [45, 255] on div "Onboarding" at bounding box center [64, 258] width 75 height 10
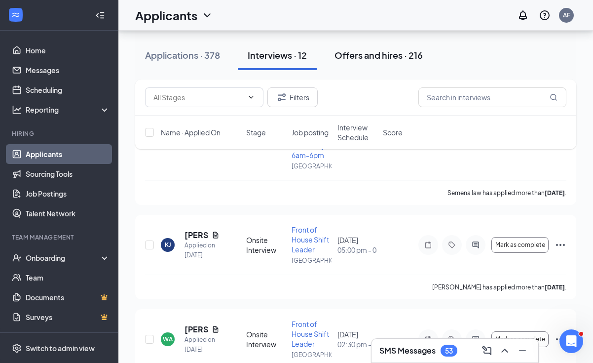
click at [389, 50] on div "Offers and hires · 216" at bounding box center [378, 55] width 88 height 12
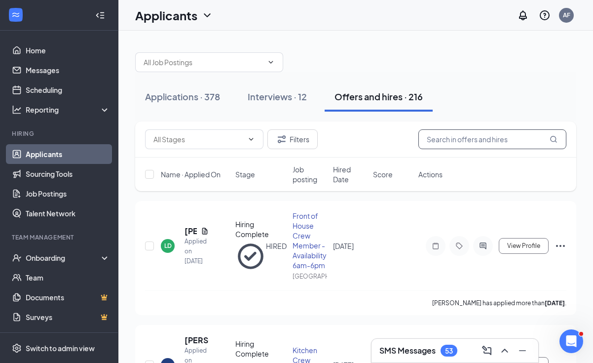
click at [441, 141] on input "text" at bounding box center [492, 139] width 148 height 20
click at [188, 233] on h5 "[PERSON_NAME]" at bounding box center [190, 230] width 12 height 11
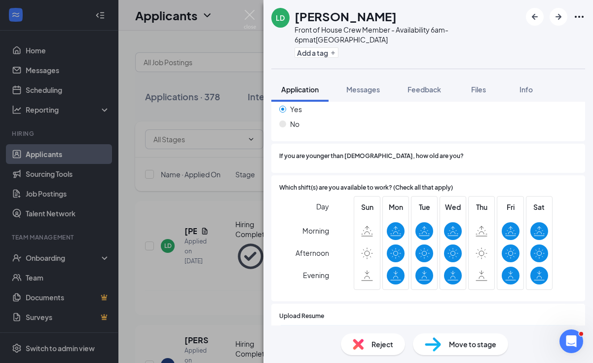
scroll to position [283, 0]
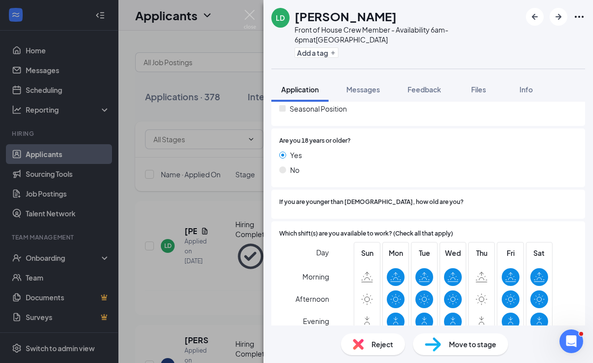
click at [208, 203] on div "LD [PERSON_NAME] Front of House Crew Member - Availability 6am-6pm at [GEOGRAPH…" at bounding box center [296, 181] width 593 height 363
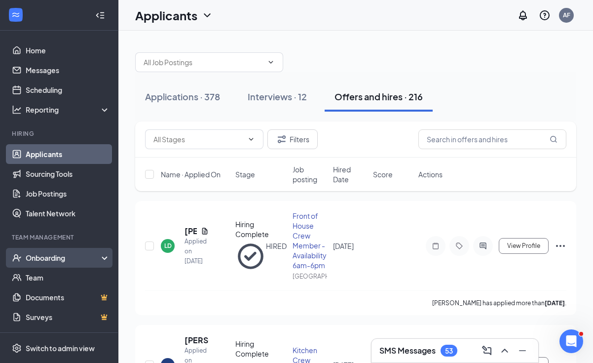
click at [49, 264] on div "Onboarding" at bounding box center [59, 258] width 118 height 20
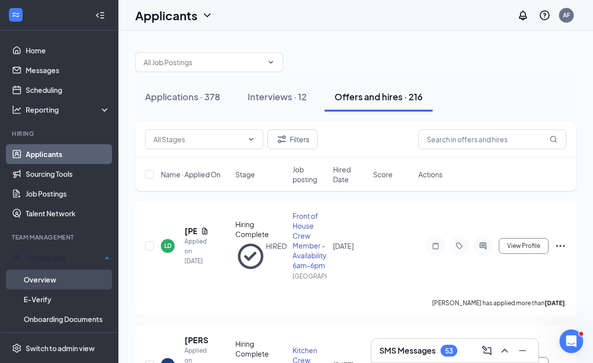
click at [47, 277] on link "Overview" at bounding box center [67, 279] width 86 height 20
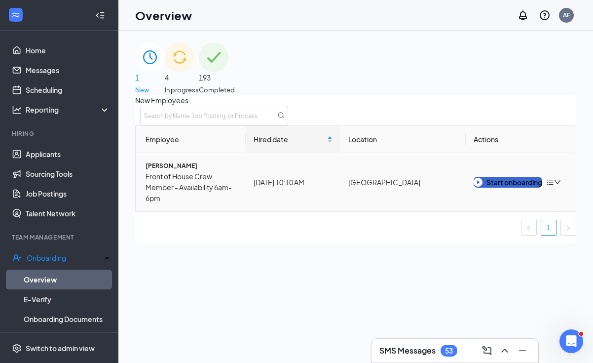
click at [505, 187] on div "Start onboarding" at bounding box center [507, 182] width 69 height 11
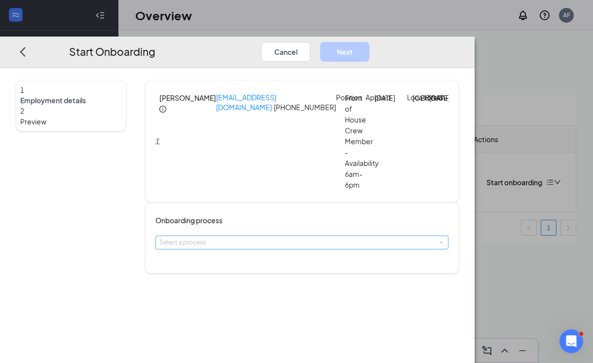
click at [281, 237] on div "Select a process" at bounding box center [299, 242] width 281 height 10
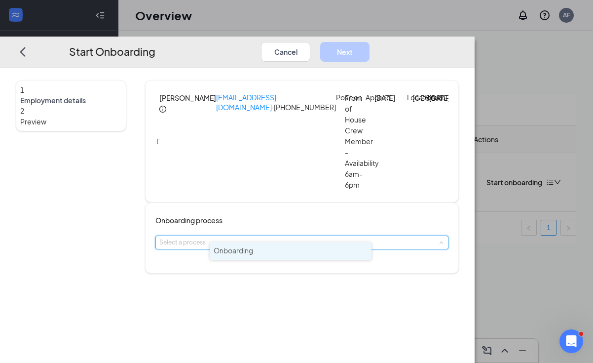
click at [265, 251] on li "Onboarding" at bounding box center [291, 251] width 162 height 18
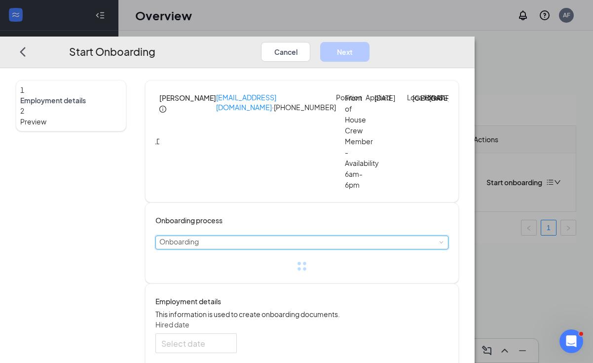
type input "[DATE]"
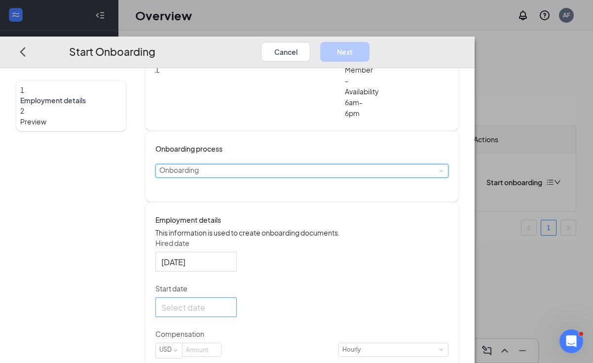
scroll to position [119, 0]
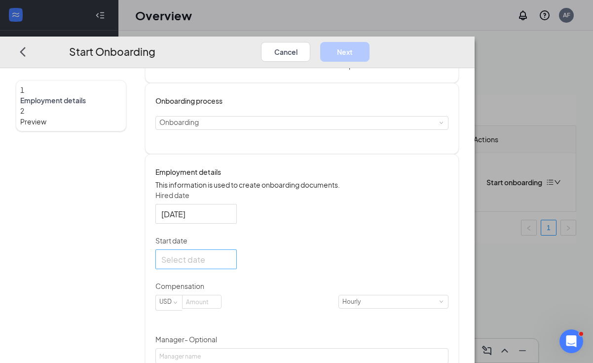
click at [231, 257] on div at bounding box center [196, 259] width 70 height 12
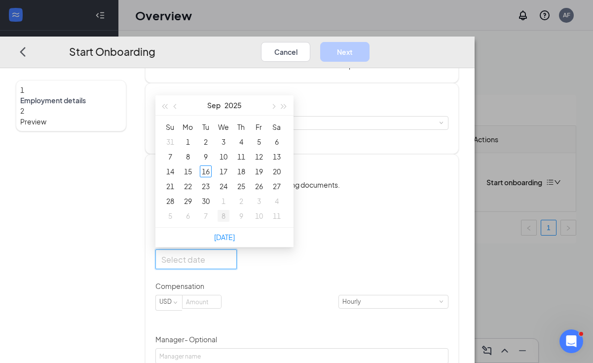
type input "[DATE]"
click at [212, 171] on div "16" at bounding box center [206, 171] width 12 height 12
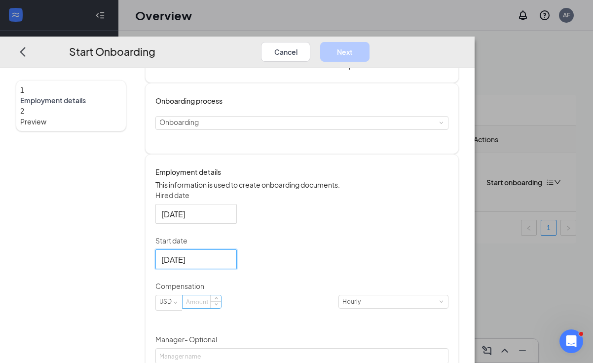
click at [221, 301] on input at bounding box center [201, 301] width 38 height 13
type input "16"
click at [388, 277] on div "Hired date [DATE] Start date [DATE] [DATE] Su Mo Tu We Th Fr Sa 31 1 2 3 4 5 6 …" at bounding box center [301, 344] width 293 height 308
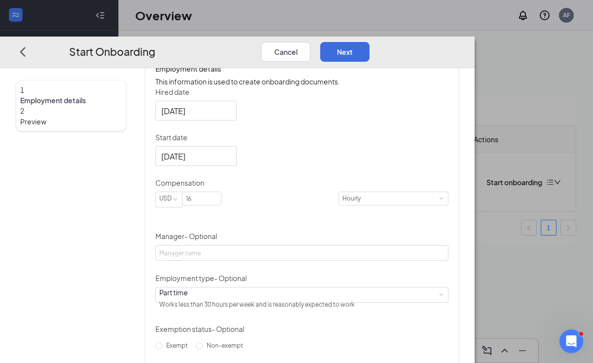
scroll to position [223, 0]
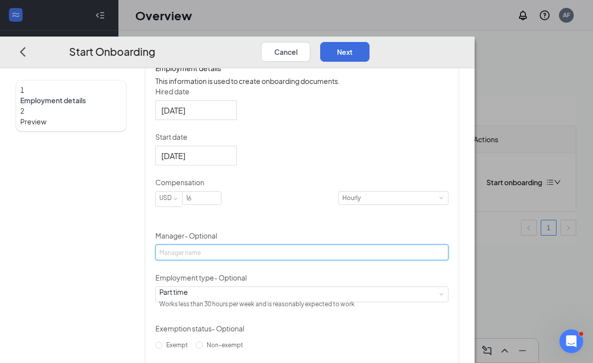
click at [286, 257] on input "Manager - Optional" at bounding box center [301, 252] width 293 height 16
type input "[PERSON_NAME]"
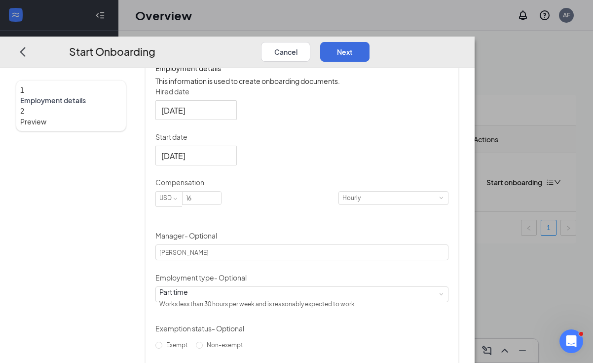
click at [413, 260] on div "Hired date [DATE] Start date [DATE] [DATE] Su Mo Tu We Th Fr Sa 31 1 2 3 4 5 6 …" at bounding box center [301, 240] width 293 height 308
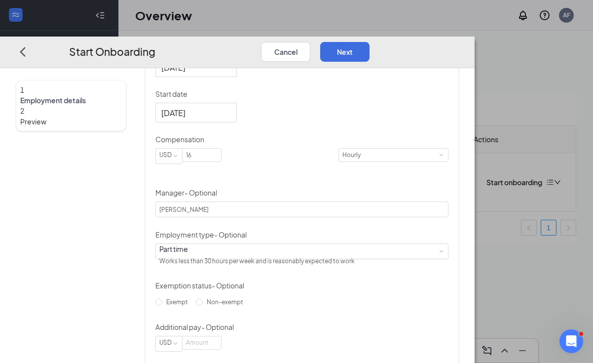
scroll to position [289, 0]
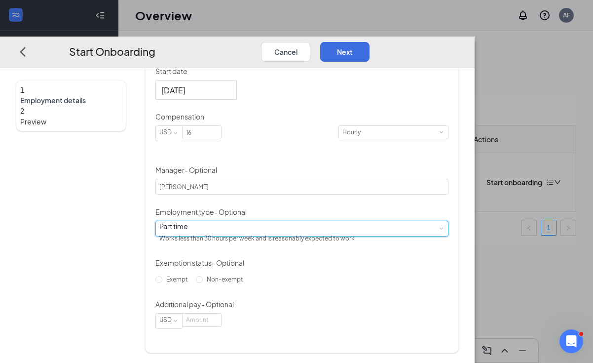
click at [302, 235] on div "Part time Works less than 30 hours per week and is reasonably expected to work" at bounding box center [301, 227] width 285 height 15
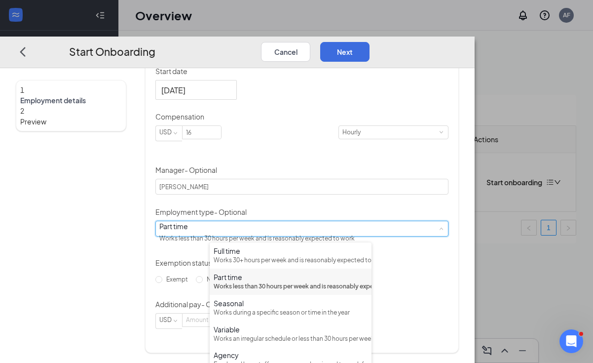
click at [320, 282] on div "Part time" at bounding box center [291, 277] width 154 height 10
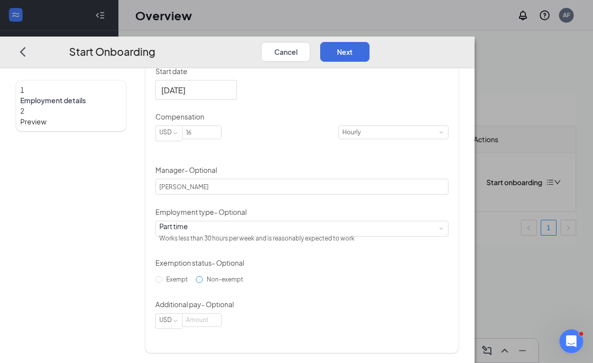
click at [203, 282] on input "Non-exempt" at bounding box center [199, 278] width 7 height 7
radio input "true"
click at [221, 326] on input at bounding box center [201, 319] width 38 height 13
click at [331, 307] on p "Additional pay - Optional" at bounding box center [301, 302] width 293 height 10
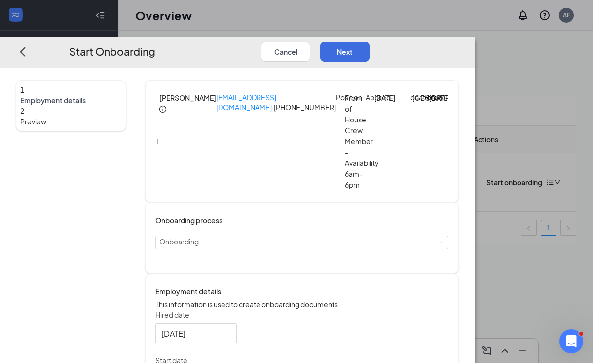
scroll to position [0, 0]
click at [369, 41] on button "Next" at bounding box center [344, 51] width 49 height 20
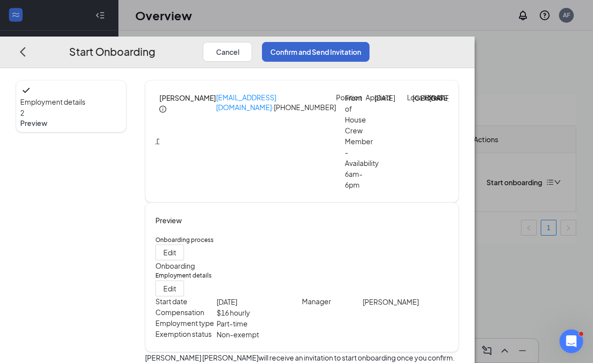
click at [369, 41] on button "Confirm and Send Invitation" at bounding box center [316, 51] width 108 height 20
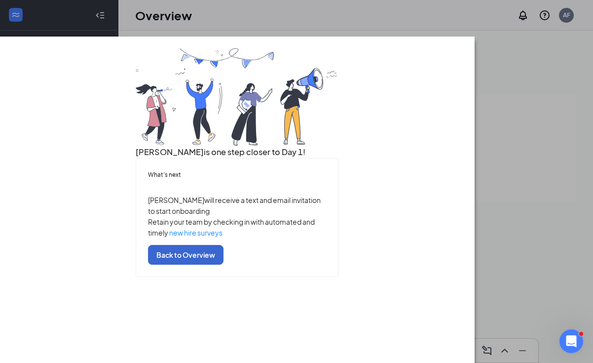
click at [223, 264] on button "Back to Overview" at bounding box center [185, 254] width 75 height 20
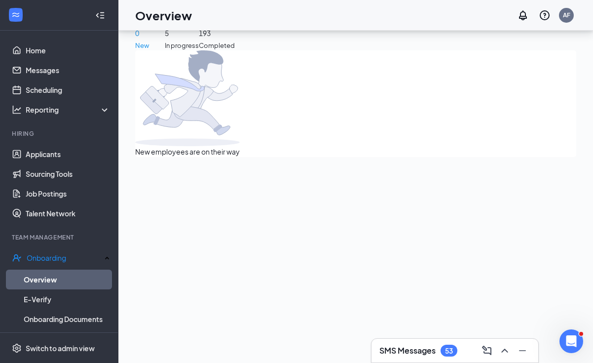
scroll to position [44, 0]
click at [50, 145] on link "Applicants" at bounding box center [68, 154] width 84 height 20
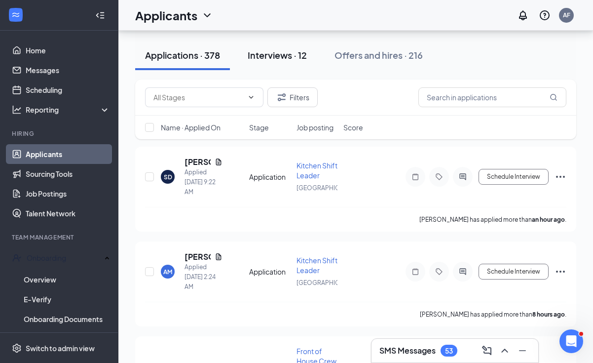
click at [289, 55] on div "Interviews · 12" at bounding box center [277, 55] width 59 height 12
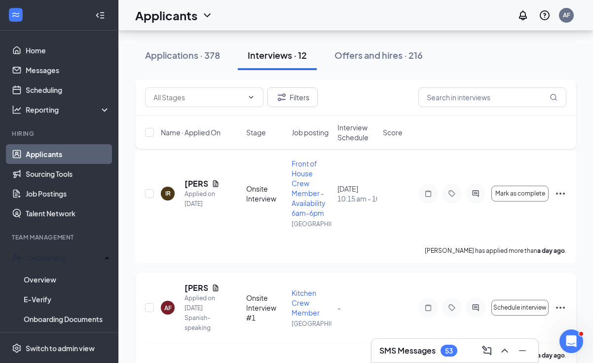
scroll to position [263, 0]
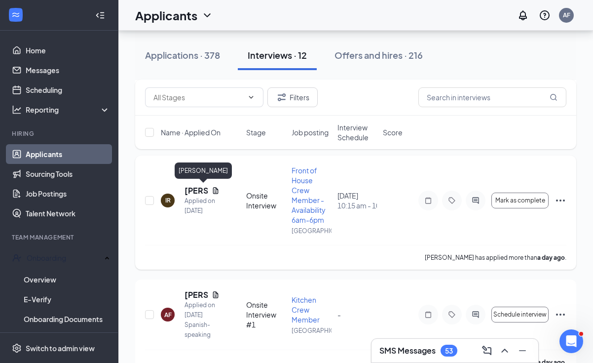
click at [189, 190] on h5 "[PERSON_NAME]" at bounding box center [195, 190] width 23 height 11
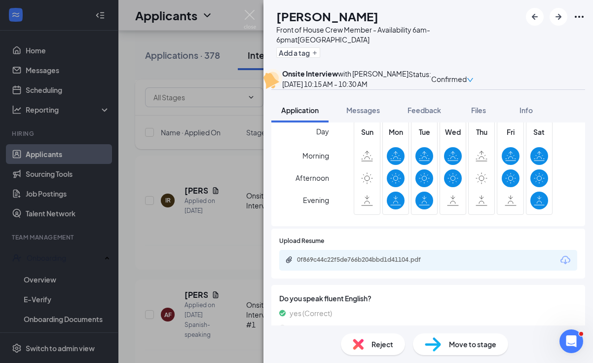
scroll to position [409, 0]
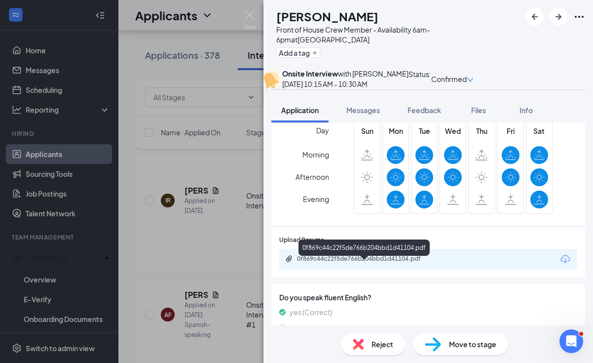
click at [352, 262] on div "0f869c44c22f5de766b204bbd1d41104.pdf" at bounding box center [366, 259] width 138 height 8
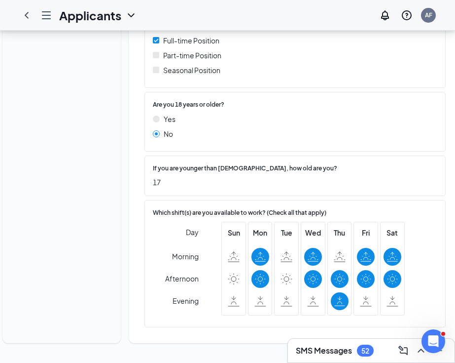
scroll to position [383, 0]
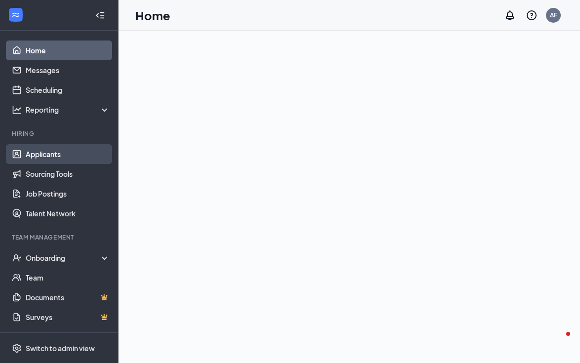
click at [50, 154] on link "Applicants" at bounding box center [68, 154] width 84 height 20
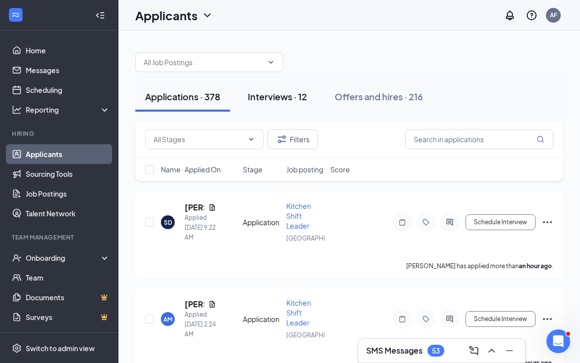
click at [287, 98] on div "Interviews · 12" at bounding box center [277, 96] width 59 height 12
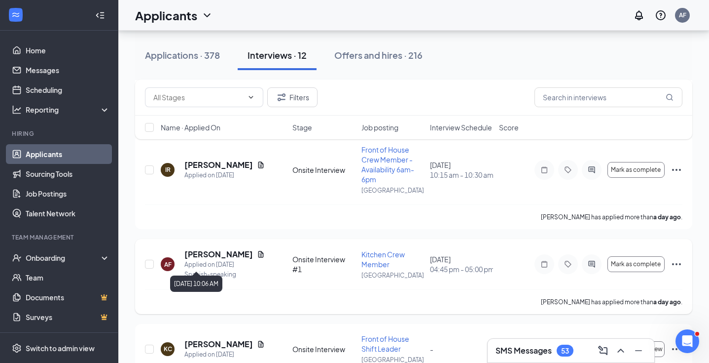
scroll to position [226, 0]
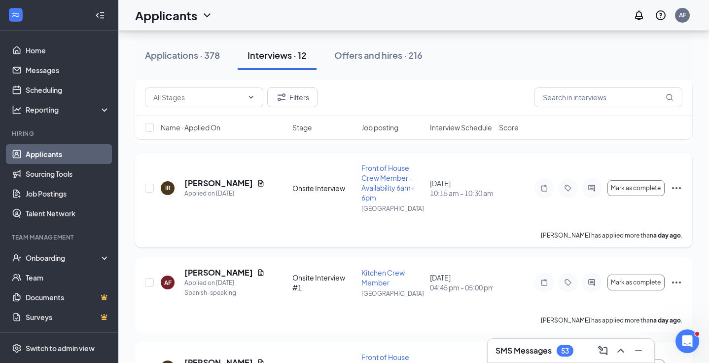
click at [579, 189] on icon "Ellipses" at bounding box center [677, 188] width 12 height 12
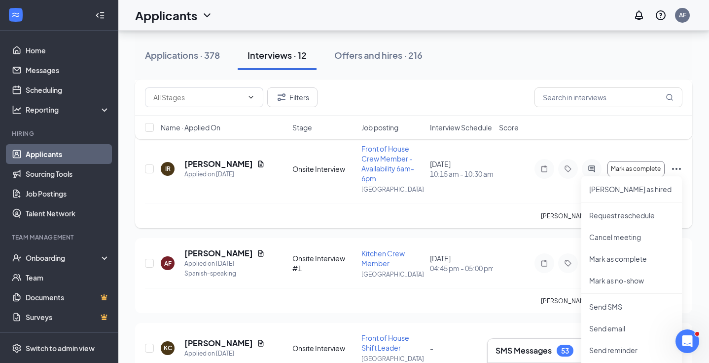
scroll to position [246, 0]
click at [579, 212] on p "Request reschedule" at bounding box center [631, 215] width 85 height 10
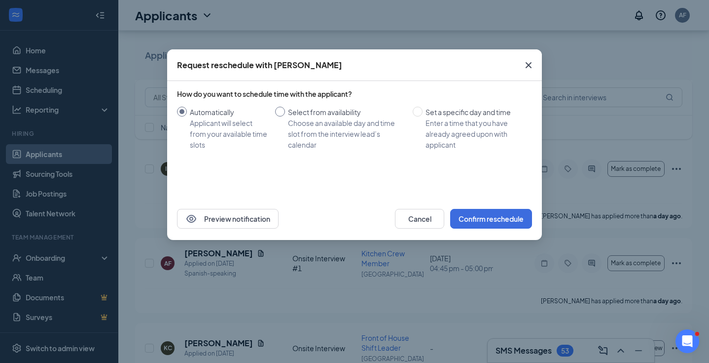
click at [283, 110] on span at bounding box center [280, 112] width 10 height 10
click at [283, 110] on input "Select from availability Choose an available day and time slot from the intervi…" at bounding box center [280, 112] width 10 height 10
radio input "true"
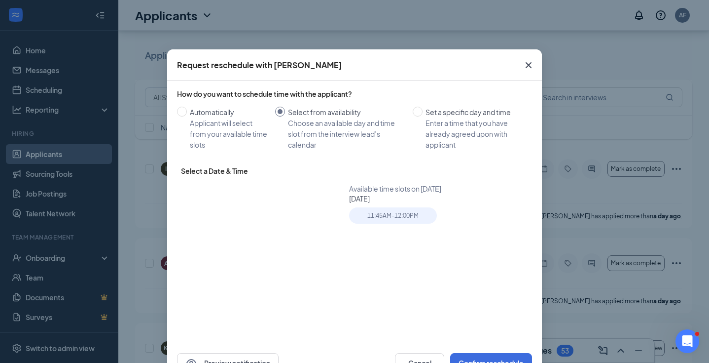
radio input "false"
click at [247, 262] on div "17" at bounding box center [249, 261] width 12 height 12
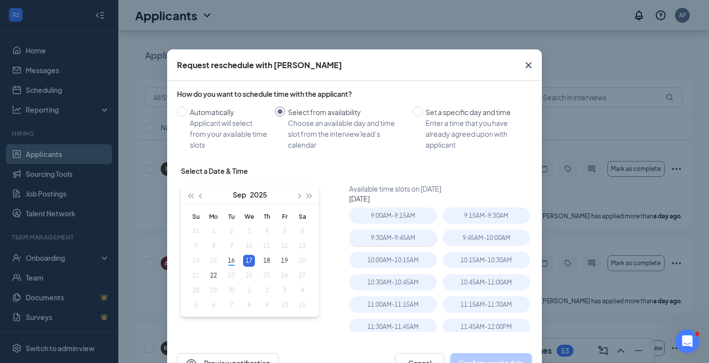
type input "Sep 17, 2025"
click at [413, 239] on div "9:30AM - 9:45AM" at bounding box center [392, 237] width 87 height 16
click at [460, 218] on div "9:15AM - 9:30AM" at bounding box center [486, 215] width 87 height 16
click at [407, 239] on div "9:30AM - 9:45AM" at bounding box center [392, 237] width 87 height 16
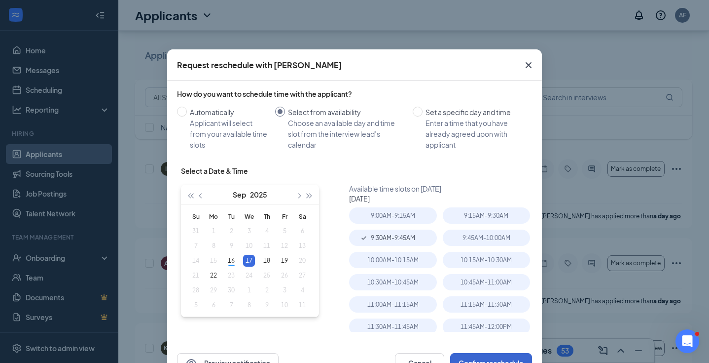
click at [494, 356] on button "Confirm reschedule" at bounding box center [491, 363] width 82 height 20
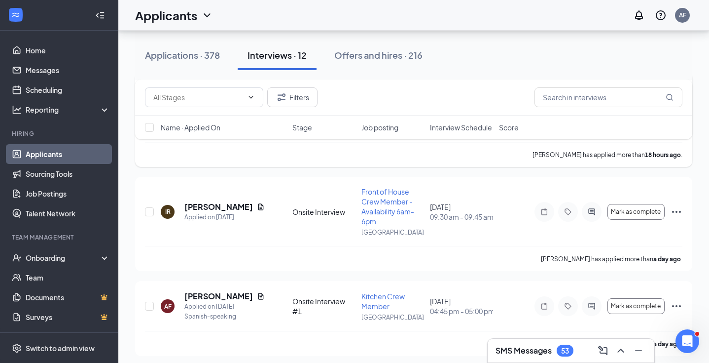
scroll to position [204, 0]
click at [211, 206] on h5 "[PERSON_NAME]" at bounding box center [218, 205] width 69 height 11
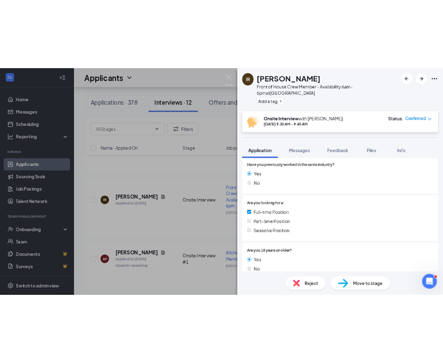
scroll to position [188, 0]
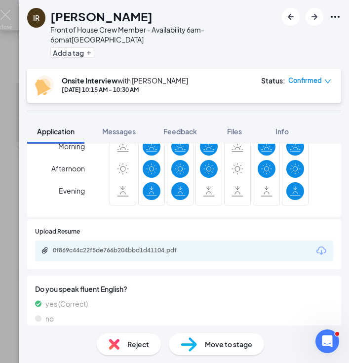
scroll to position [437, 0]
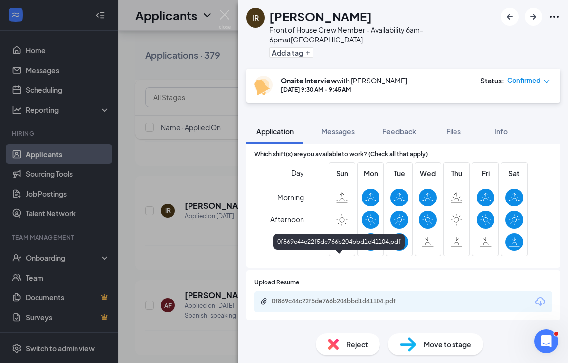
scroll to position [129, 0]
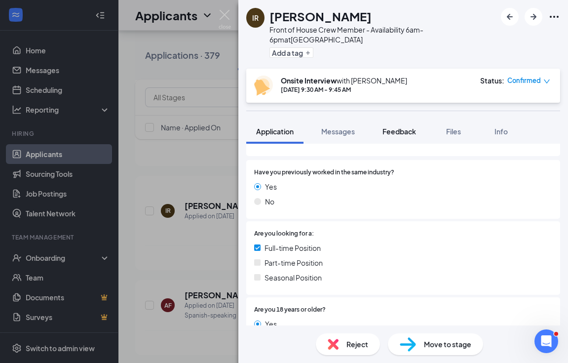
click at [405, 127] on span "Feedback" at bounding box center [399, 131] width 34 height 9
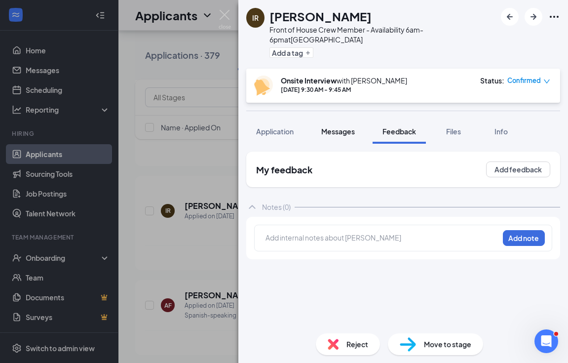
click at [331, 127] on span "Messages" at bounding box center [338, 131] width 34 height 9
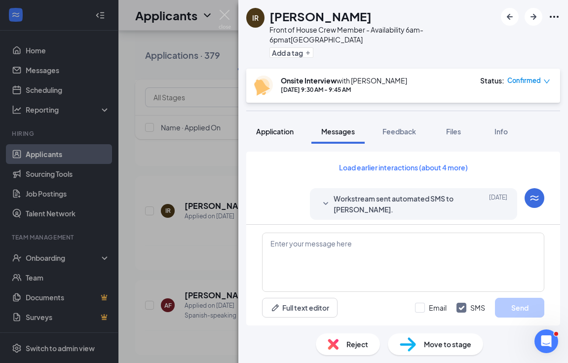
click at [272, 127] on span "Application" at bounding box center [274, 131] width 37 height 9
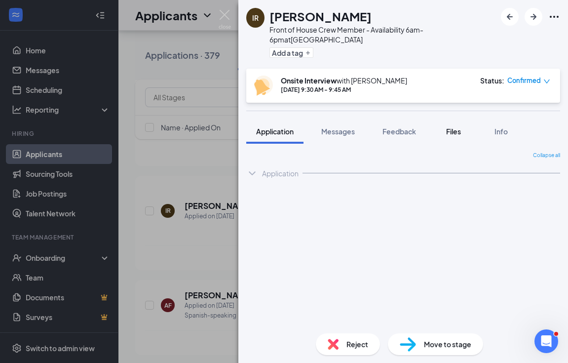
click at [457, 127] on span "Files" at bounding box center [453, 131] width 15 height 9
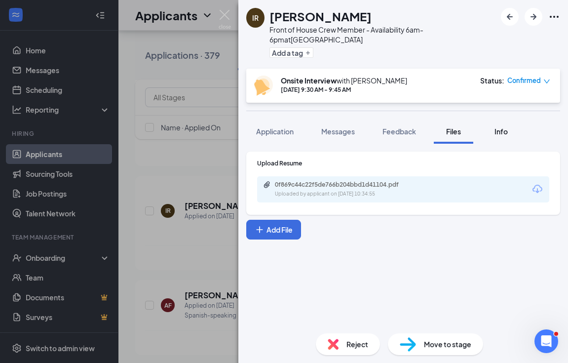
click at [502, 127] on span "Info" at bounding box center [500, 131] width 13 height 9
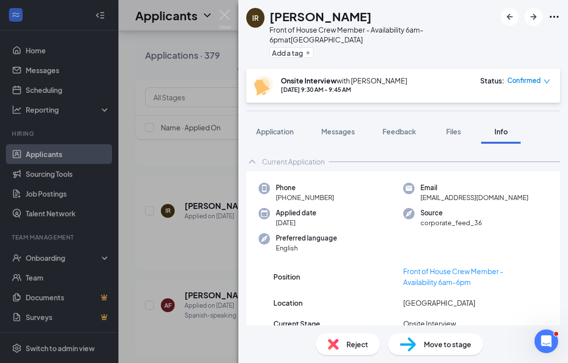
scroll to position [10, 0]
